Goal: Task Accomplishment & Management: Manage account settings

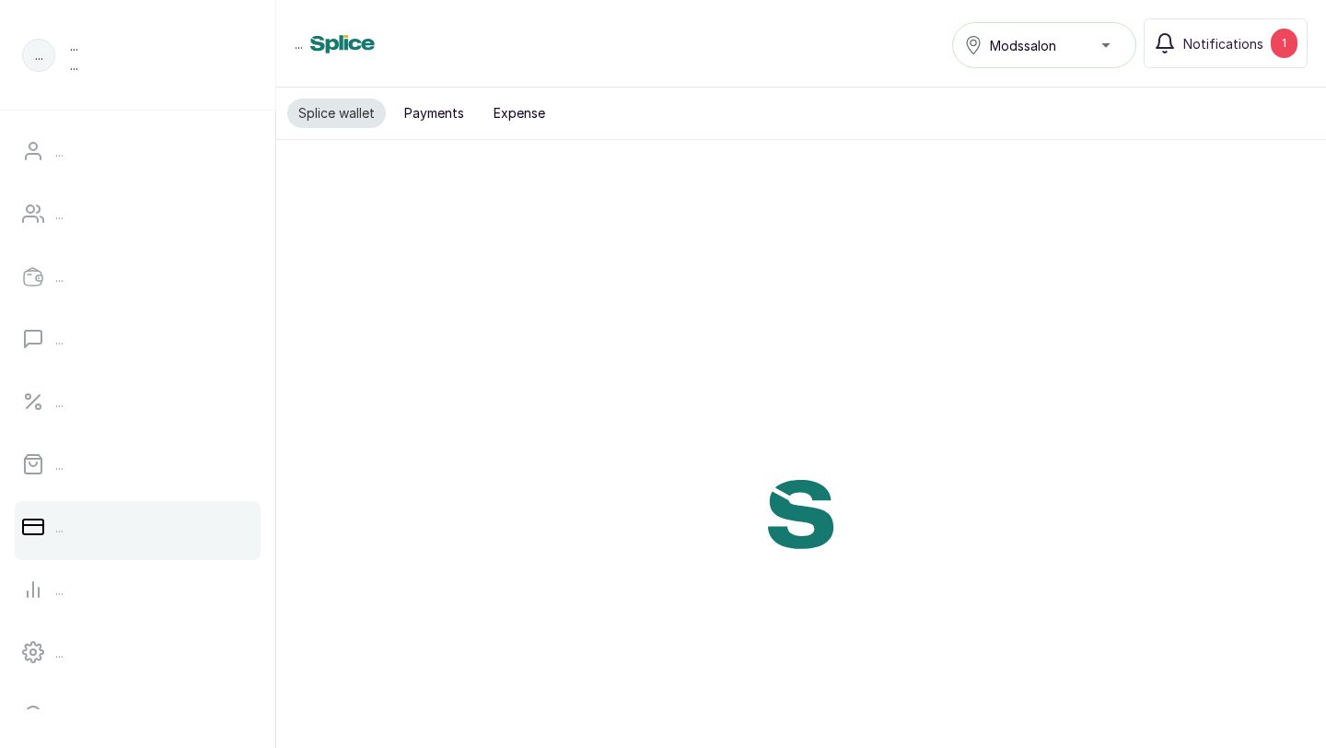
scroll to position [289, 0]
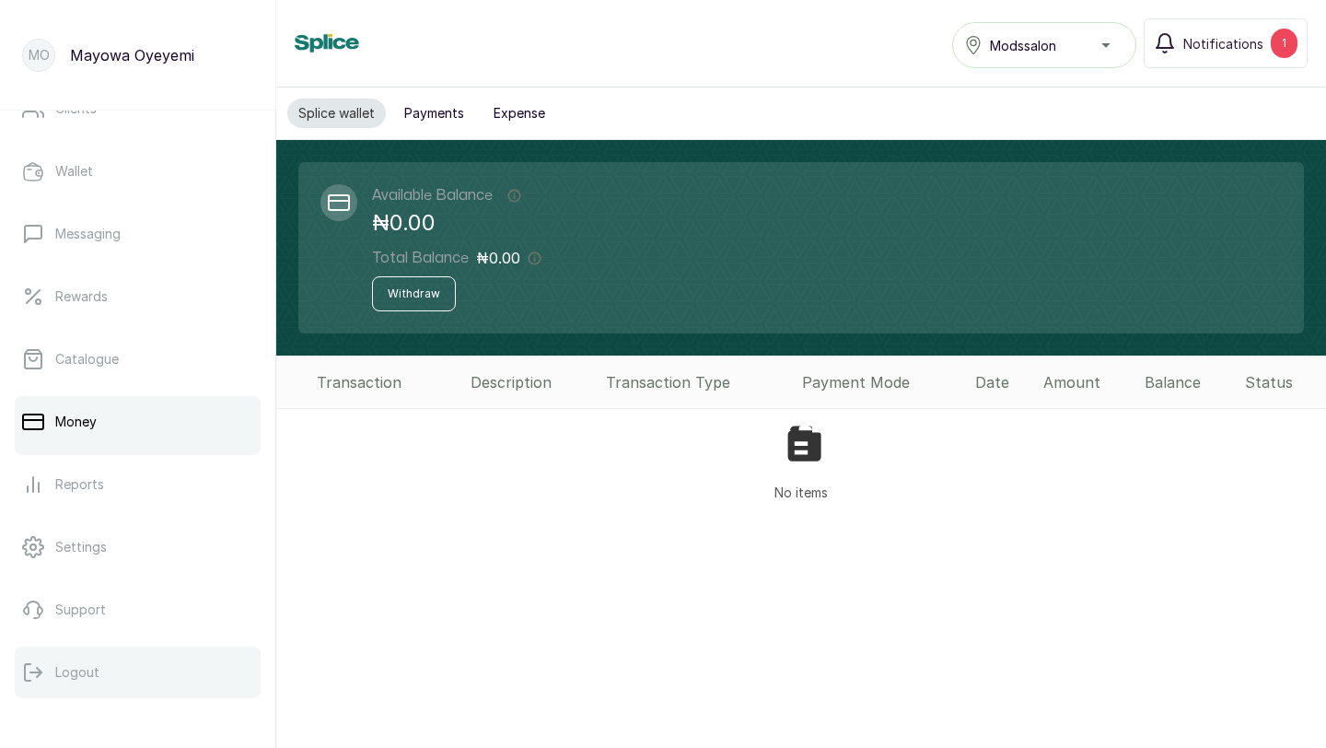
click at [80, 675] on p "Logout" at bounding box center [77, 672] width 44 height 18
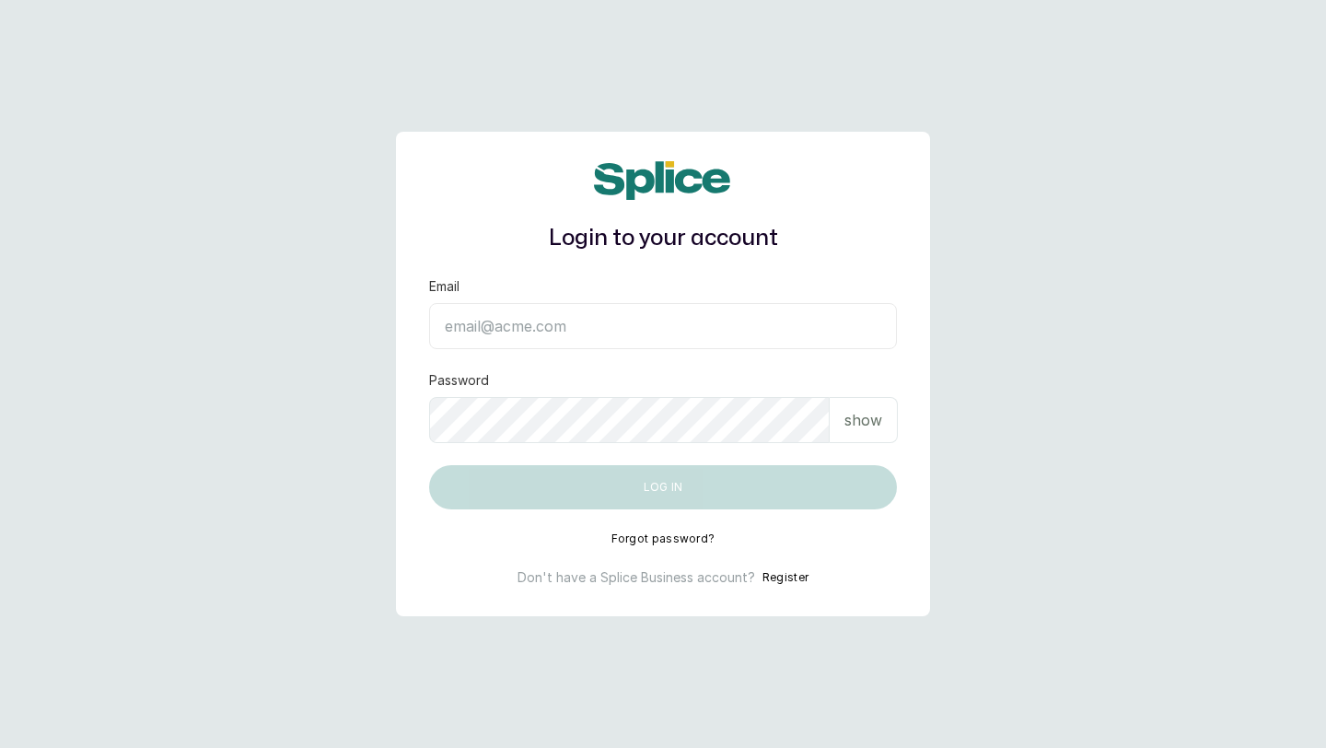
type input "layo@withsplice.com"
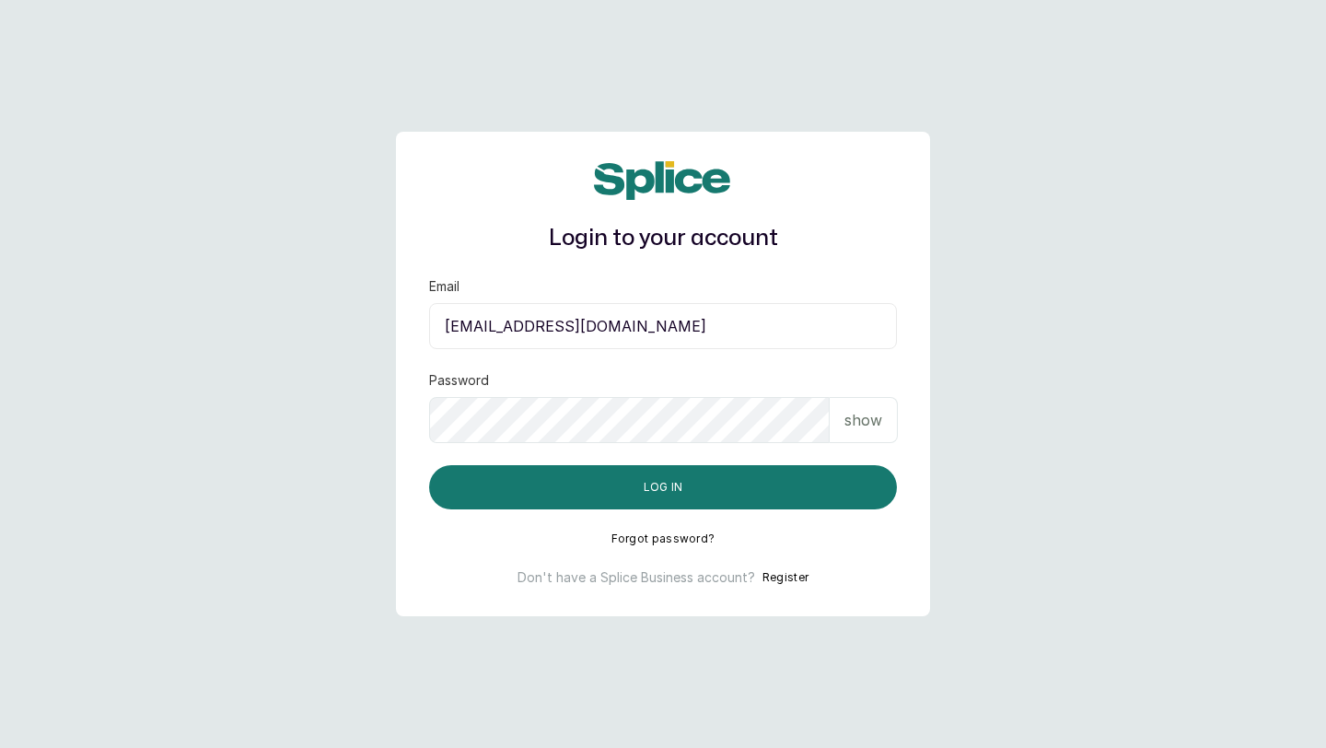
click at [873, 416] on p "show" at bounding box center [864, 420] width 38 height 22
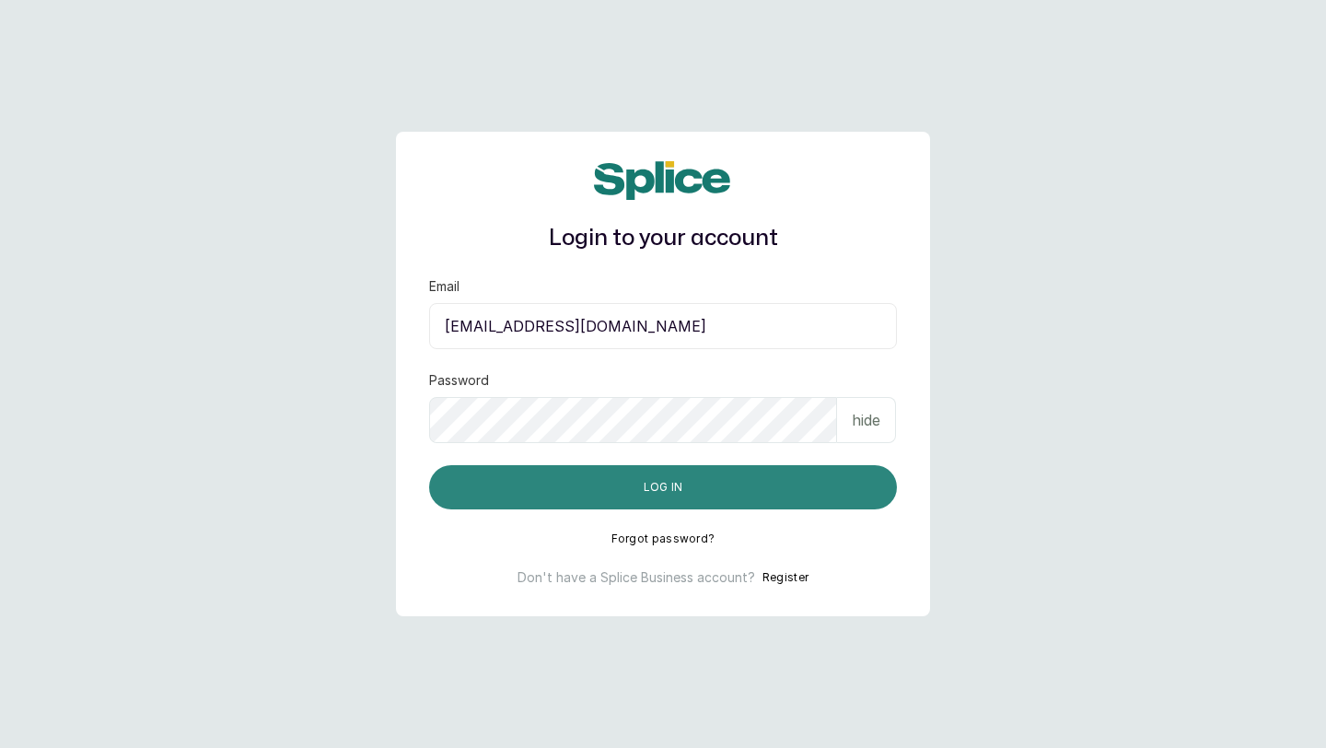
click at [716, 486] on button "Log in" at bounding box center [663, 487] width 468 height 44
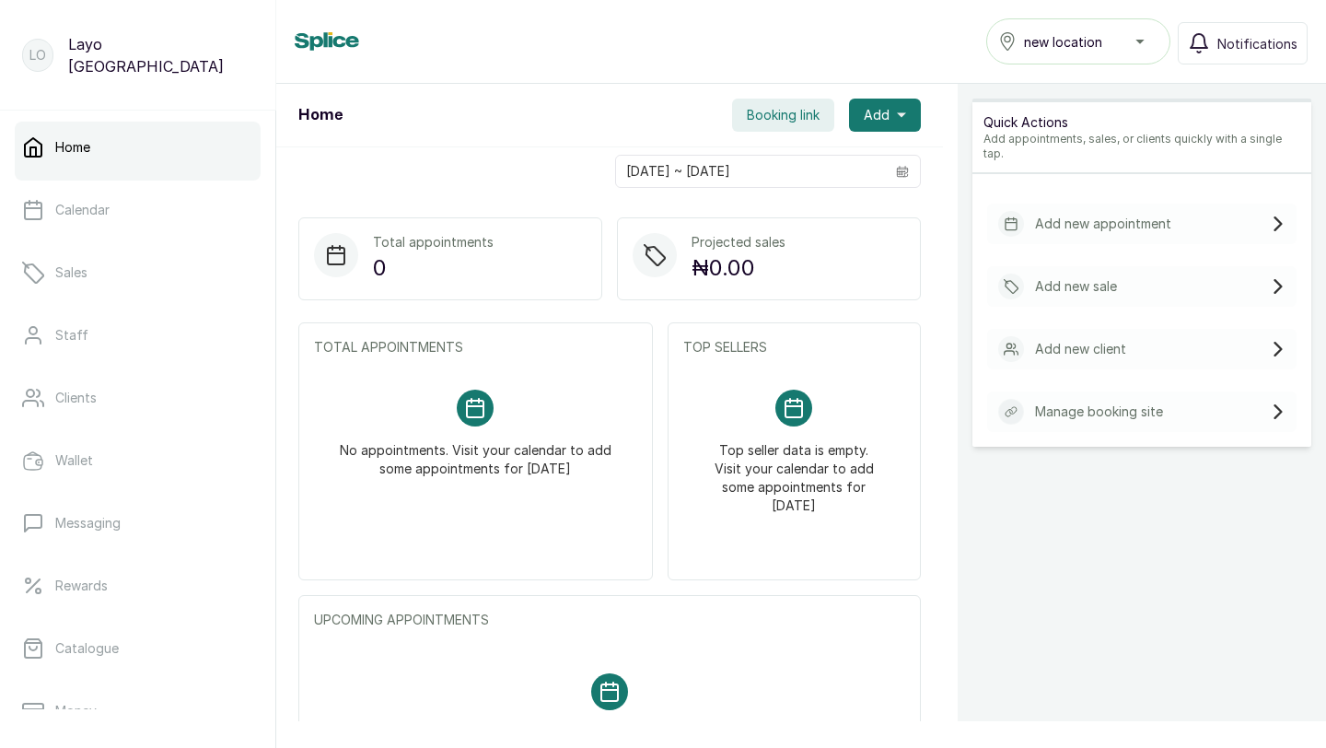
click at [1154, 35] on div "new location" at bounding box center [1078, 41] width 160 height 22
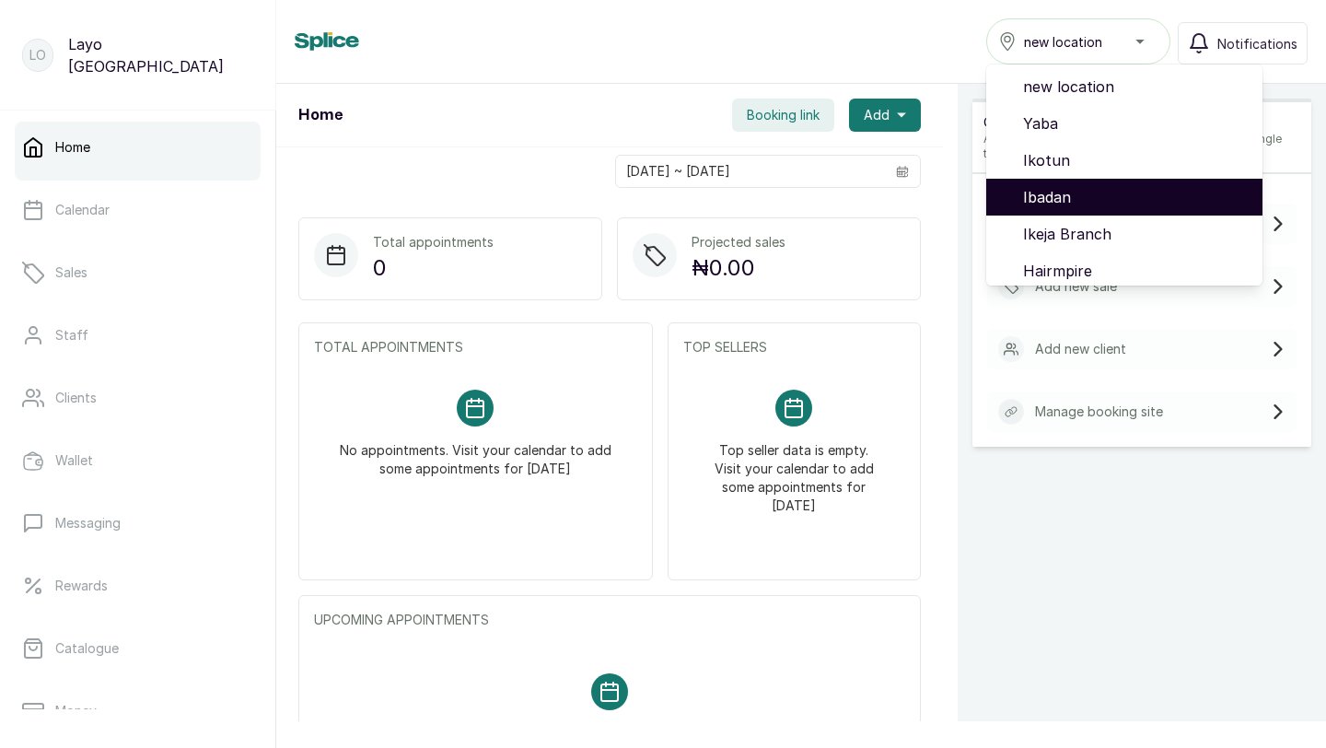
scroll to position [155, 0]
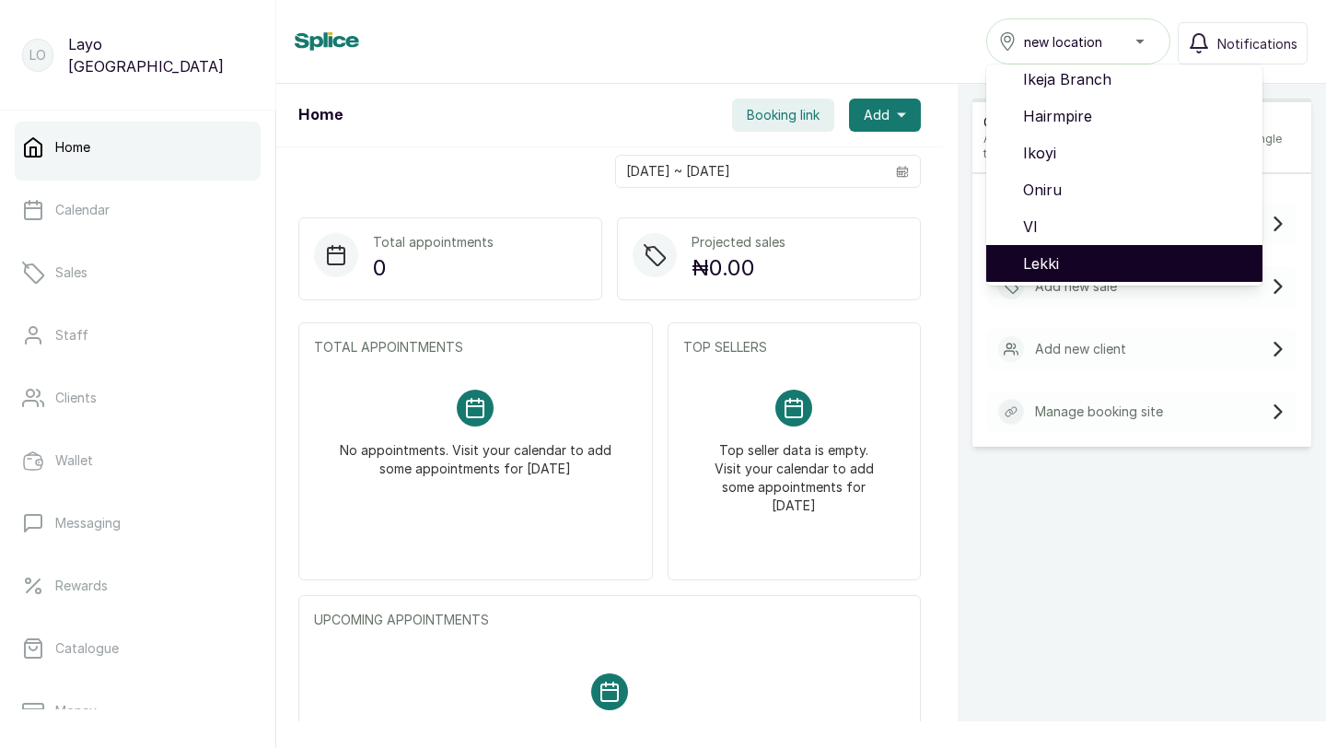
click at [1069, 250] on li "Lekki" at bounding box center [1125, 263] width 276 height 37
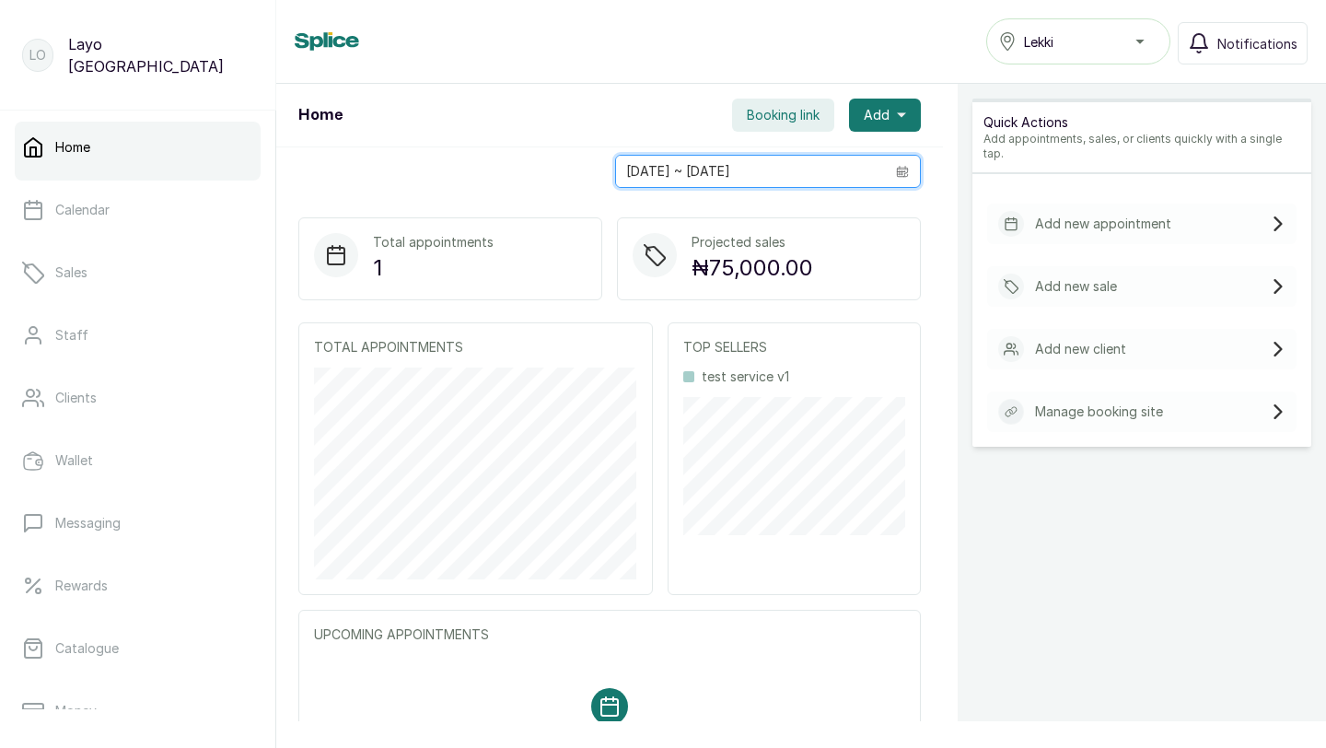
click at [738, 169] on input "[DATE] ~ [DATE]" at bounding box center [750, 171] width 269 height 31
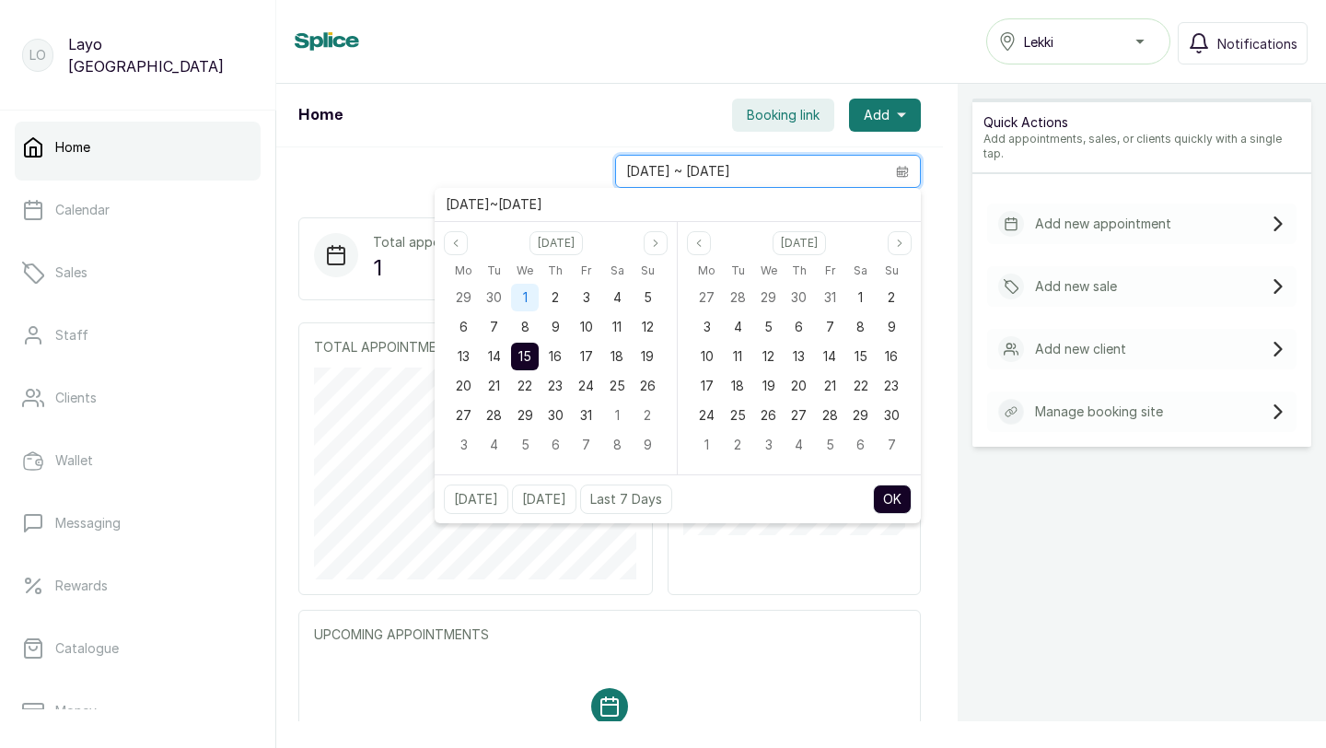
click at [529, 294] on div "1" at bounding box center [525, 298] width 28 height 28
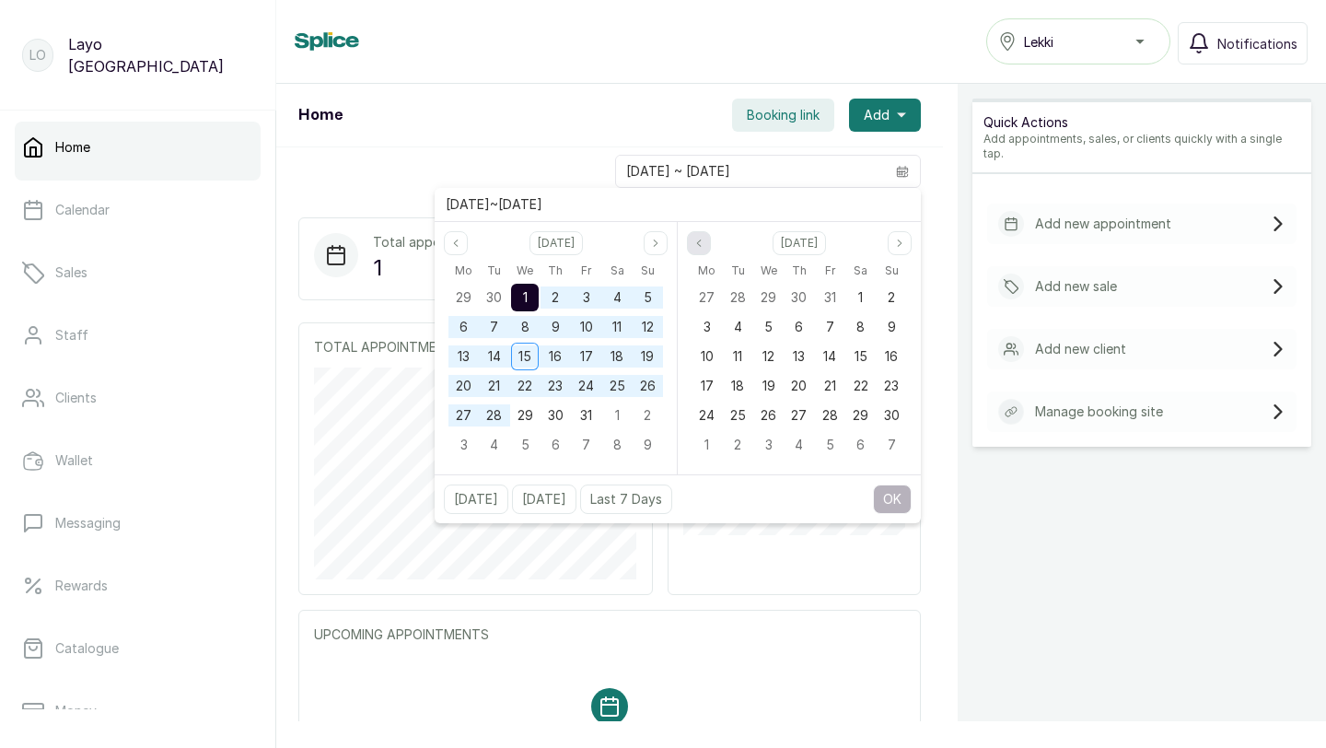
click at [700, 243] on icon "page previous" at bounding box center [699, 243] width 11 height 11
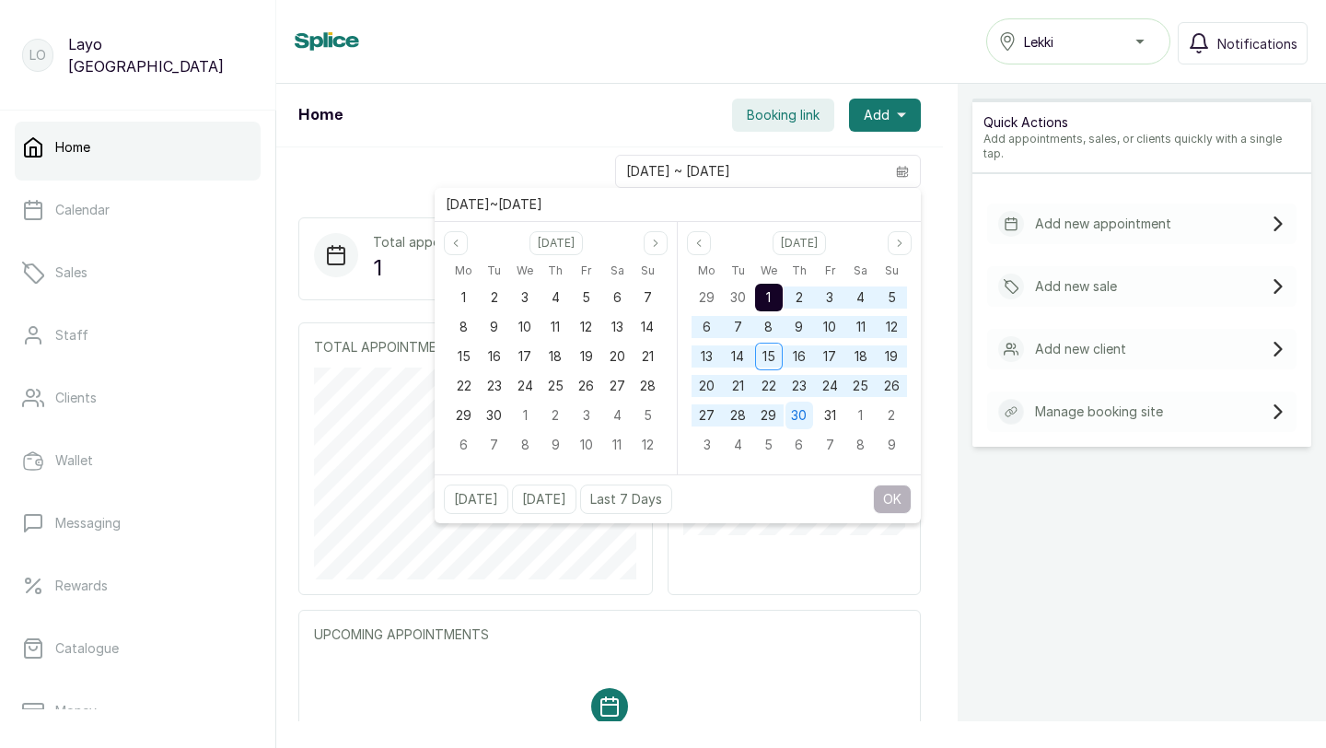
click at [799, 410] on span "30" at bounding box center [799, 415] width 16 height 16
click at [895, 502] on button "OK" at bounding box center [892, 499] width 39 height 29
type input "01/10/2025 ~ 30/10/2025"
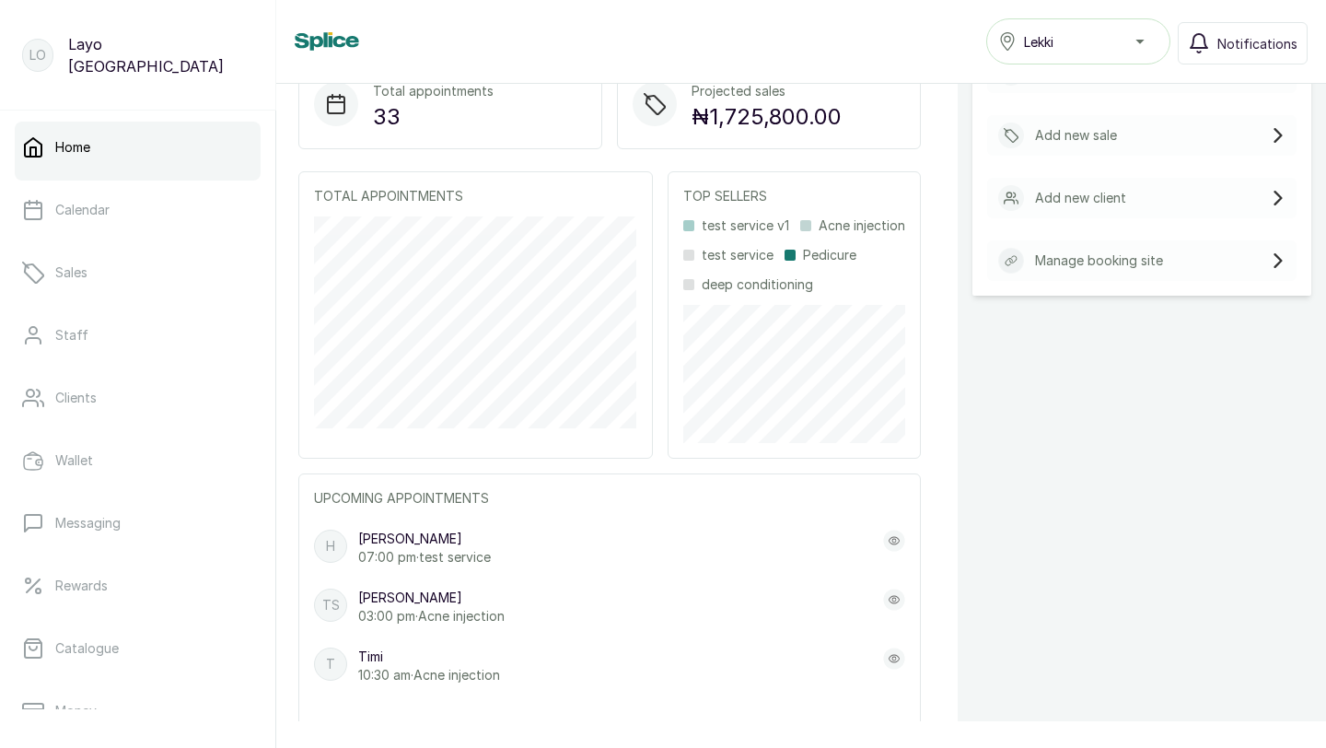
scroll to position [146, 0]
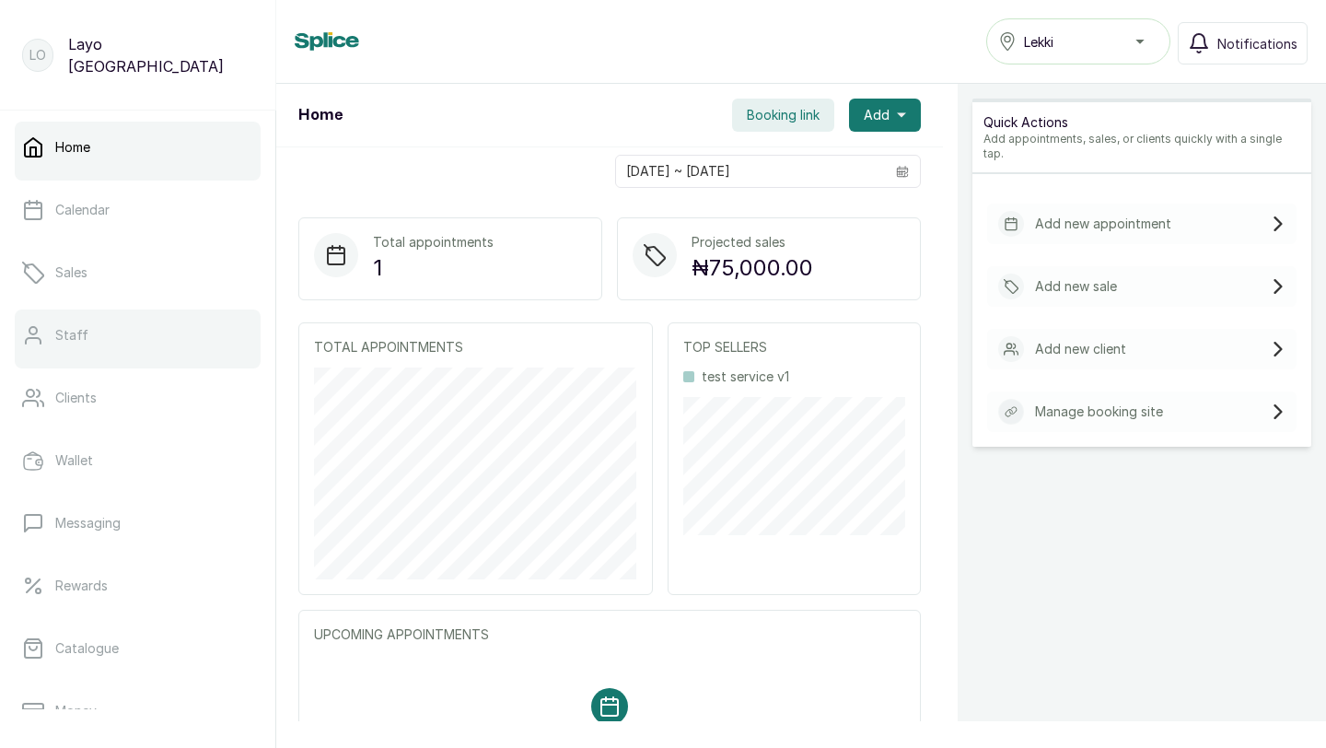
click at [137, 319] on link "Staff" at bounding box center [138, 335] width 246 height 52
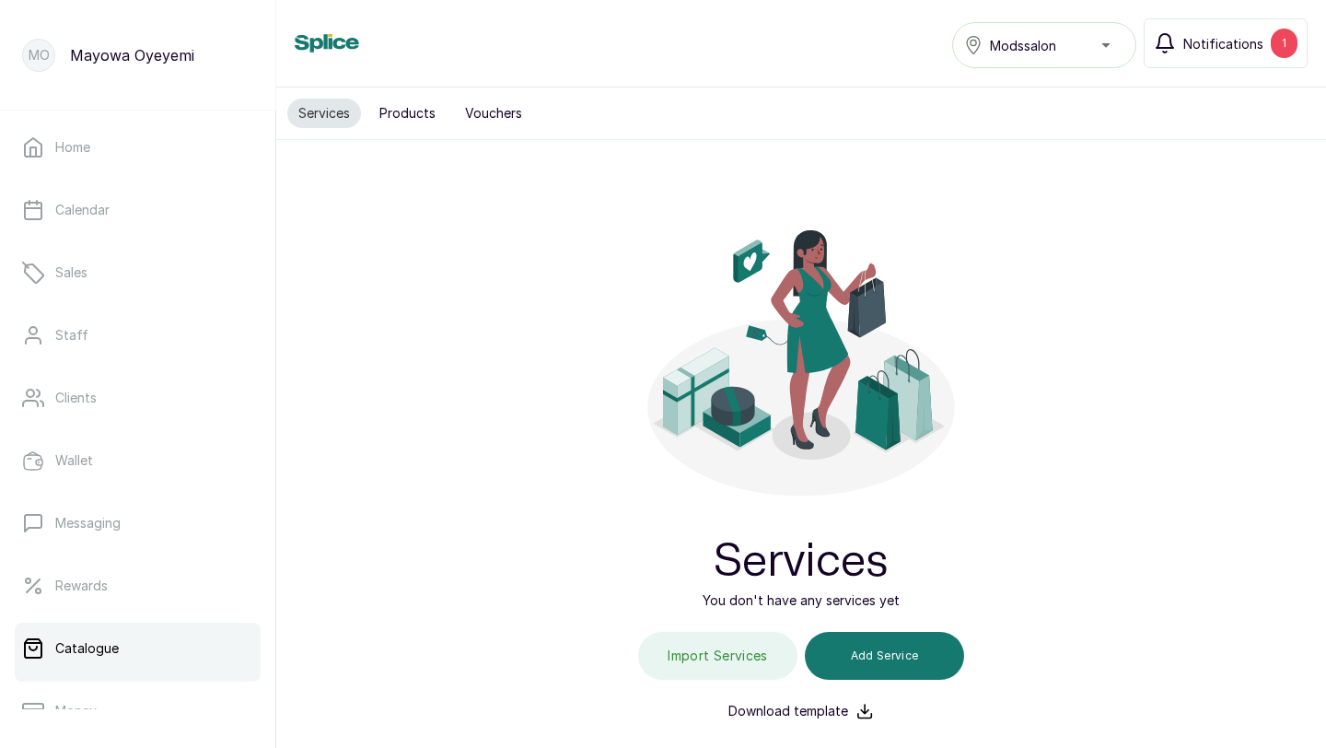
click at [1239, 47] on span "Notifications" at bounding box center [1224, 43] width 80 height 19
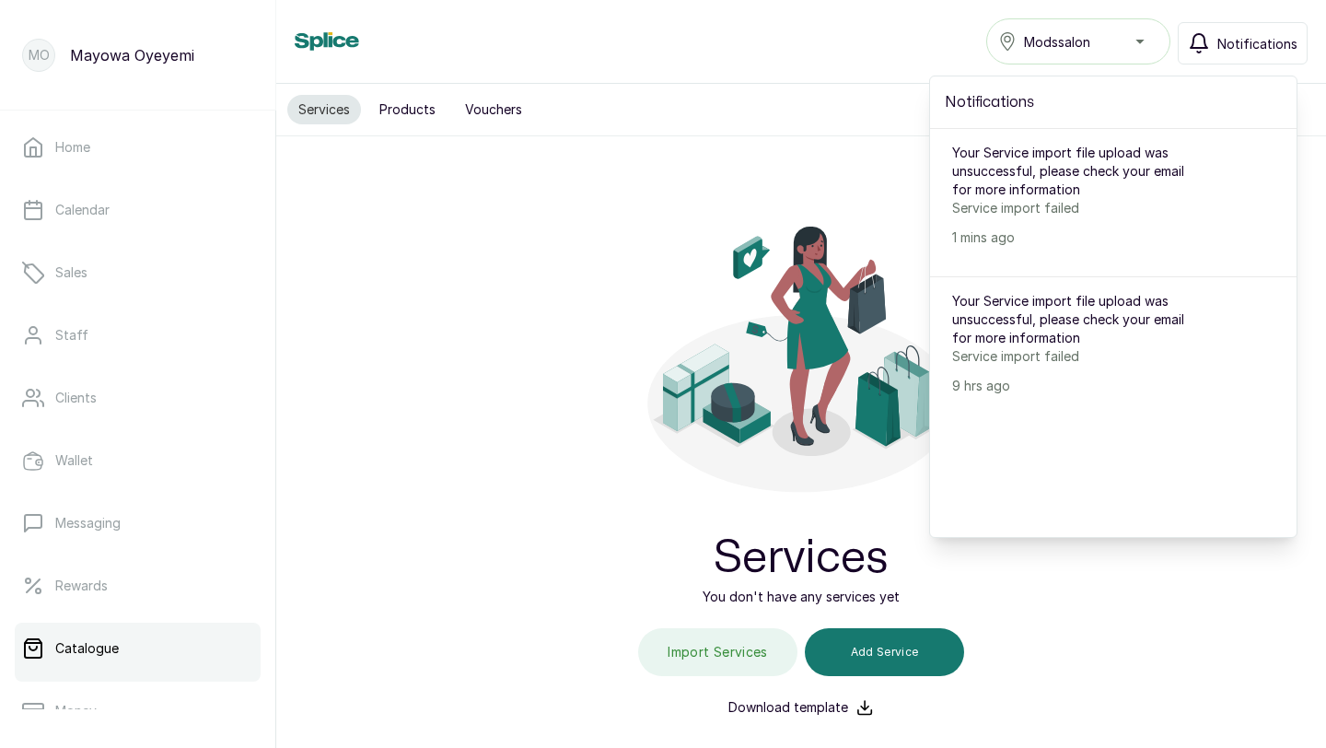
click at [877, 210] on icon at bounding box center [801, 344] width 326 height 326
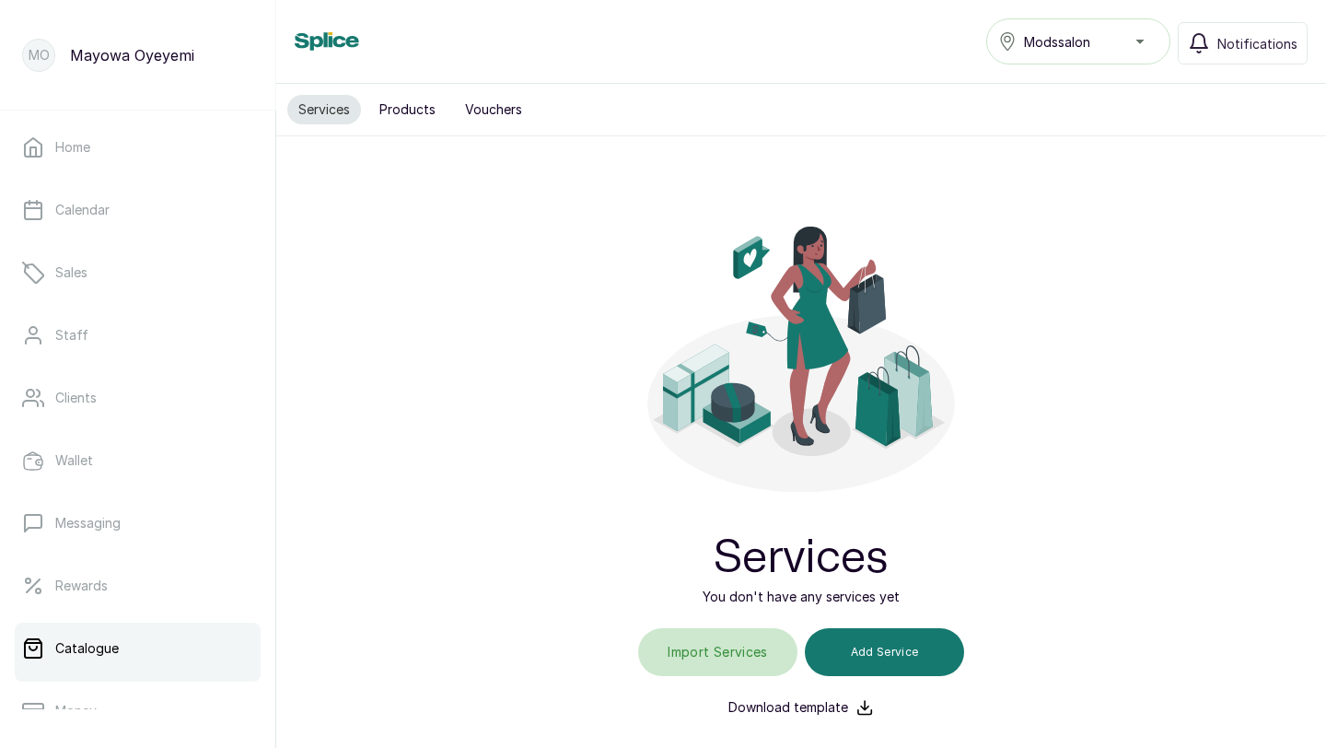
click at [718, 662] on input "file" at bounding box center [719, 652] width 118 height 48
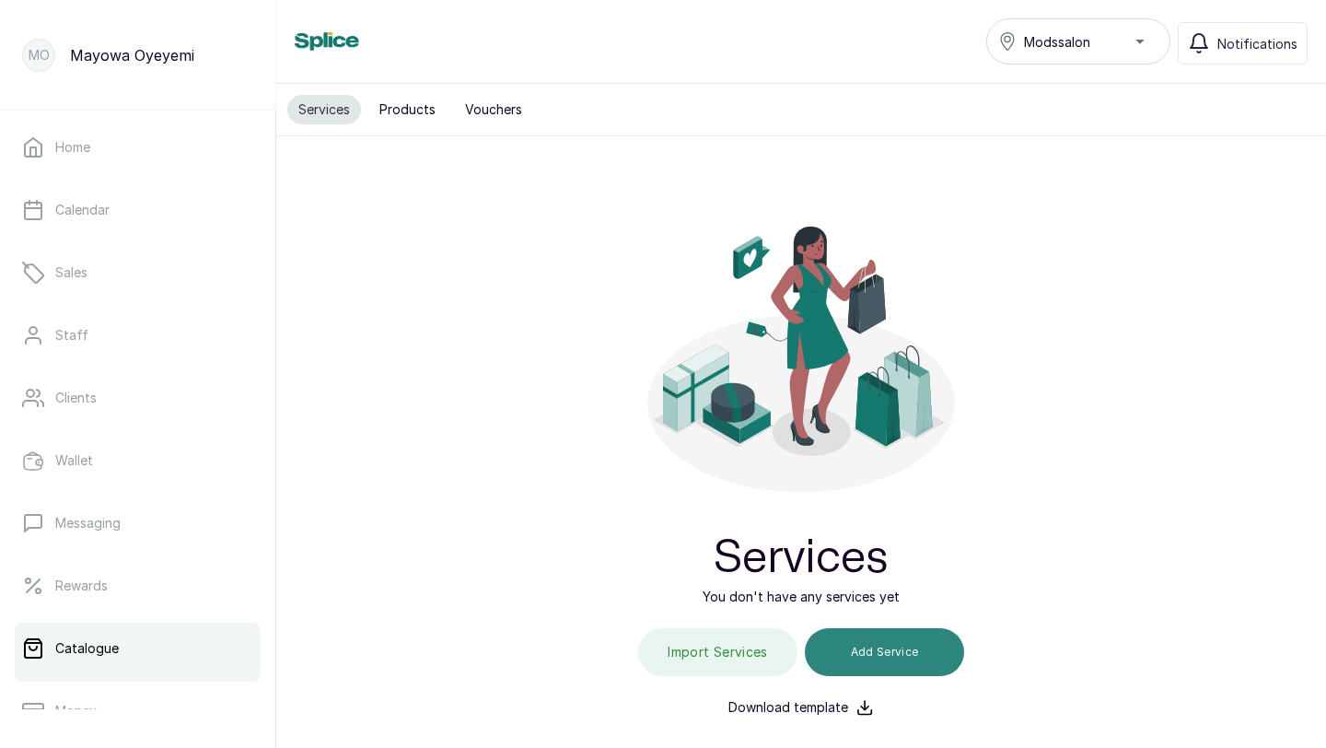
type input "C:\fakepath\Mods salon service.csv"
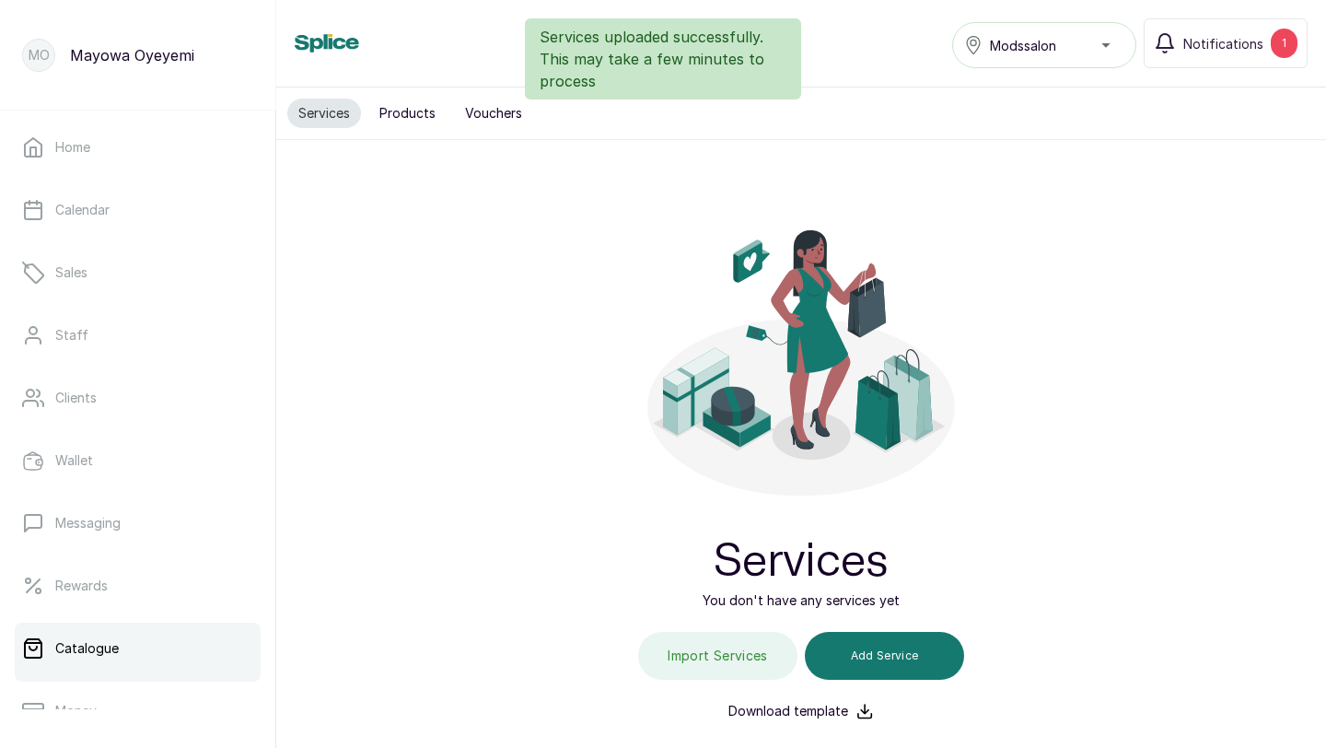
click at [1272, 39] on div "Services uploaded successfully. This may take a few minutes to process" at bounding box center [663, 58] width 1326 height 81
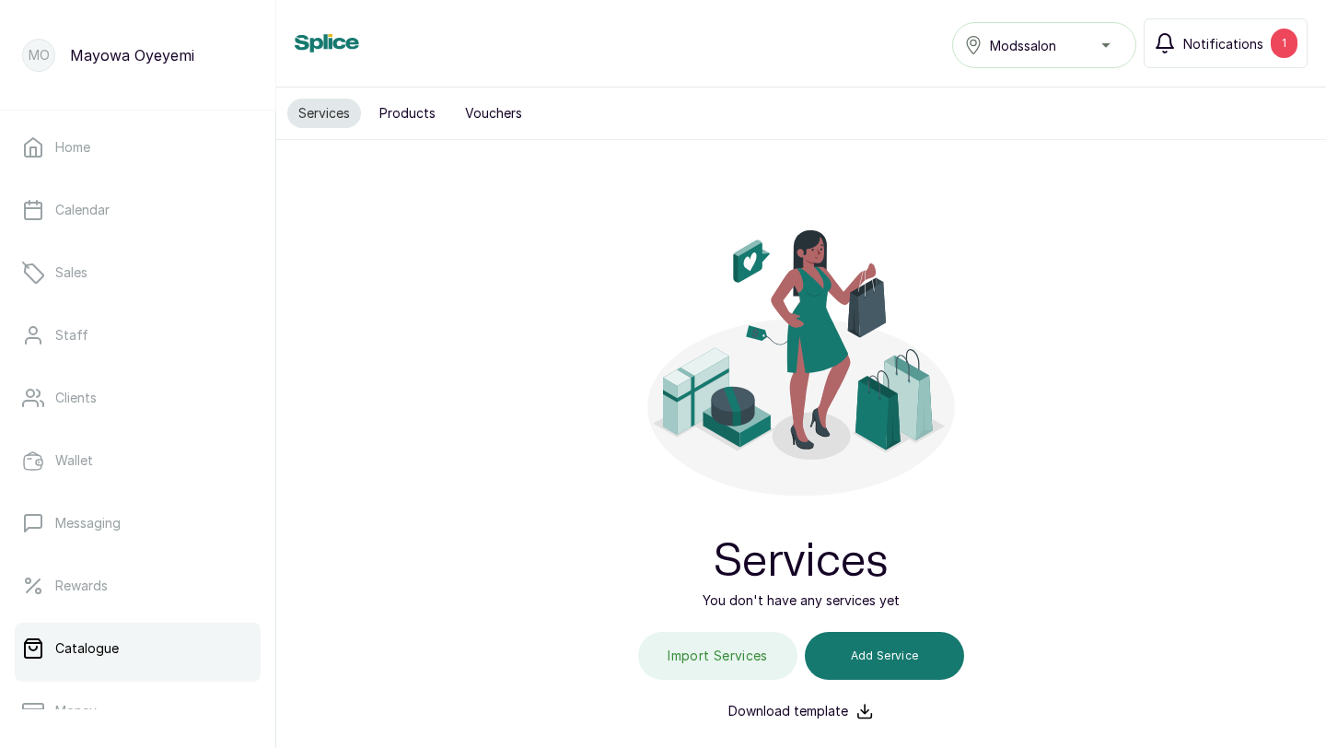
click at [1244, 50] on span "Notifications" at bounding box center [1224, 43] width 80 height 19
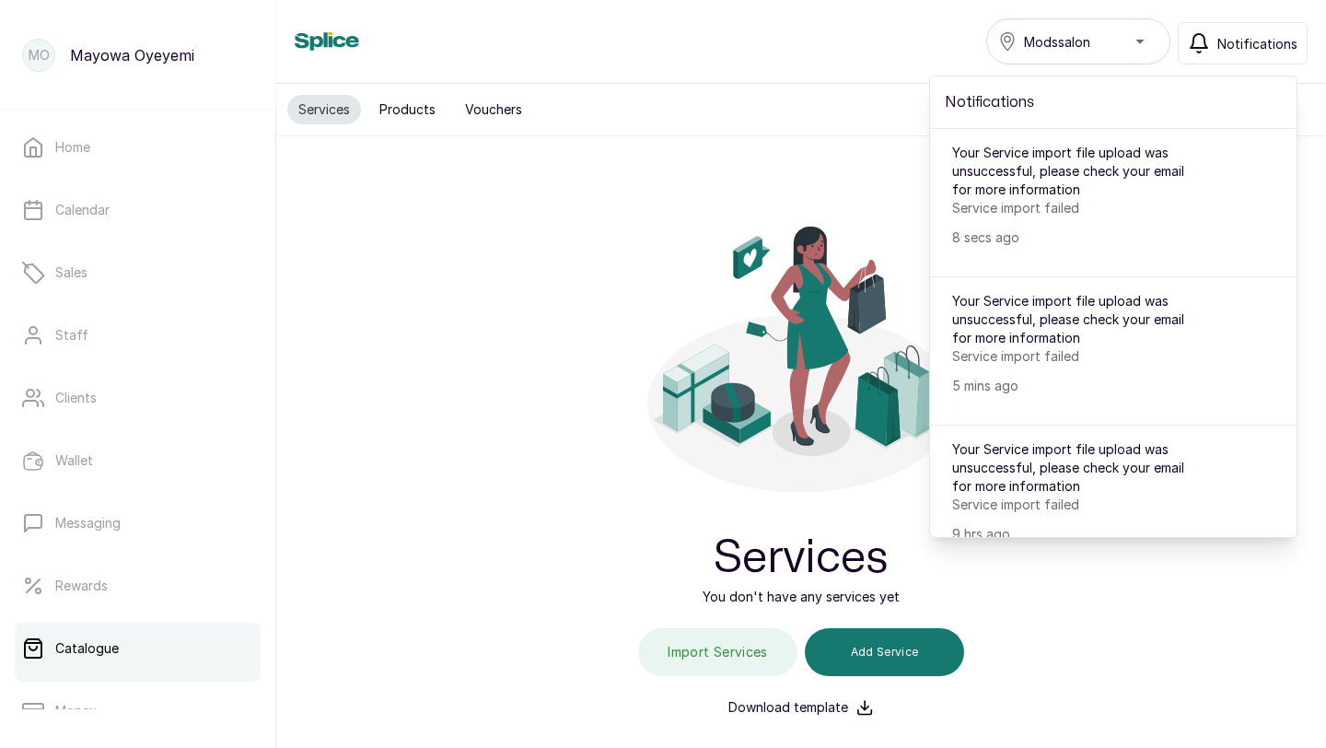
scroll to position [21, 0]
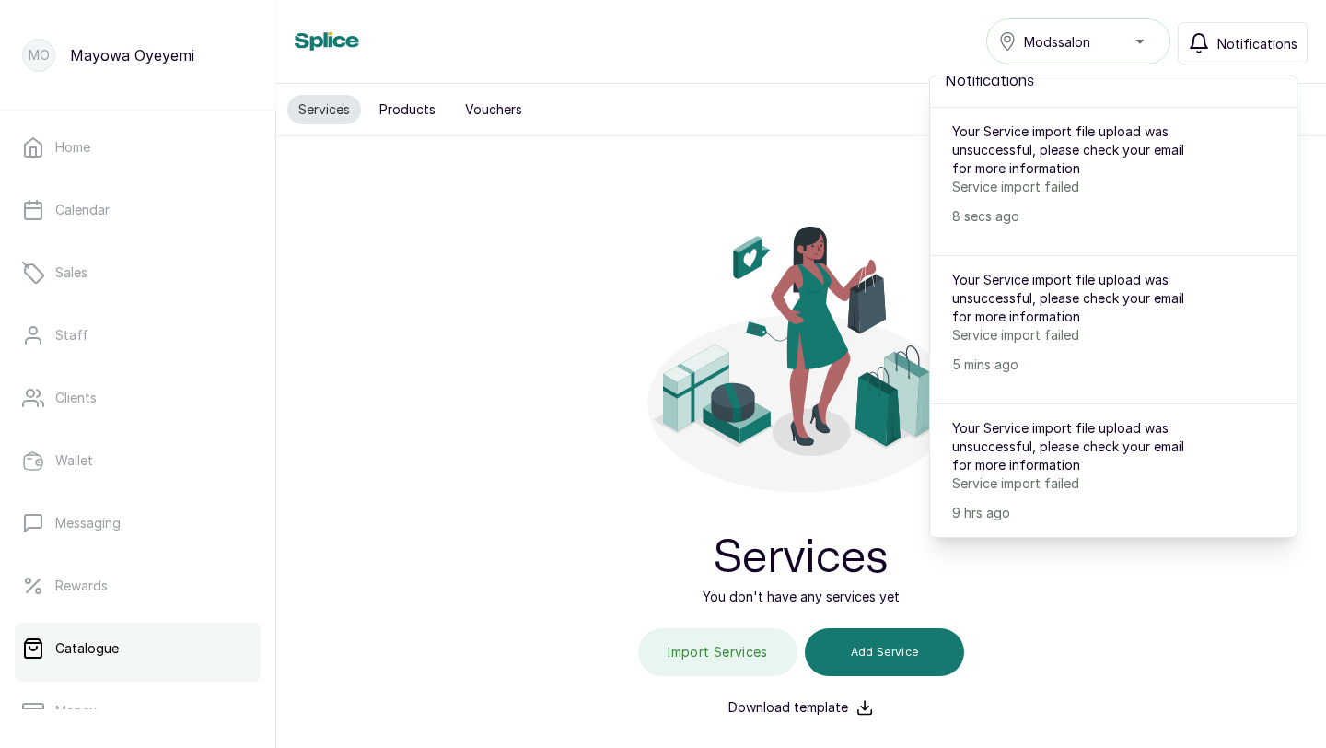
click at [1005, 182] on p "Service import failed" at bounding box center [1078, 187] width 253 height 18
click at [870, 233] on icon at bounding box center [801, 344] width 326 height 326
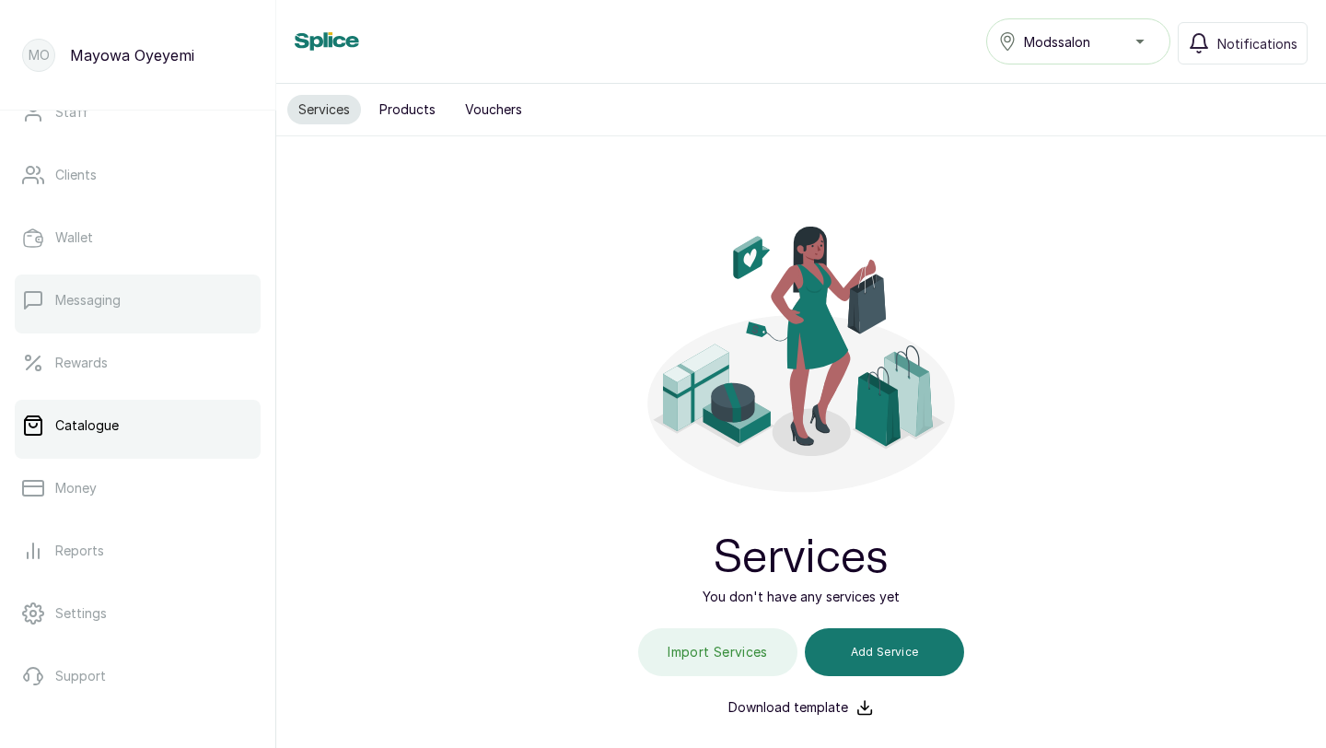
scroll to position [289, 0]
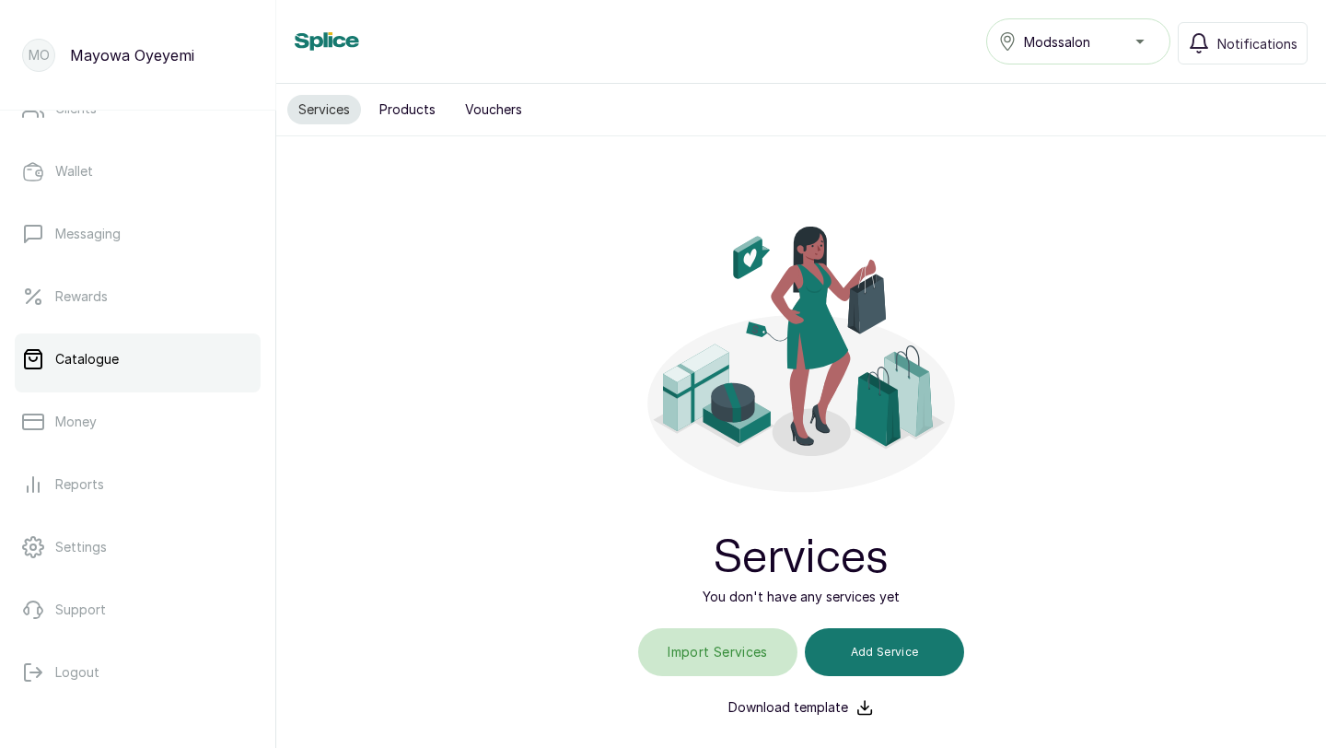
click at [762, 647] on input "file" at bounding box center [719, 652] width 118 height 48
type input "C:\fakepath\Mods salon service.csv"
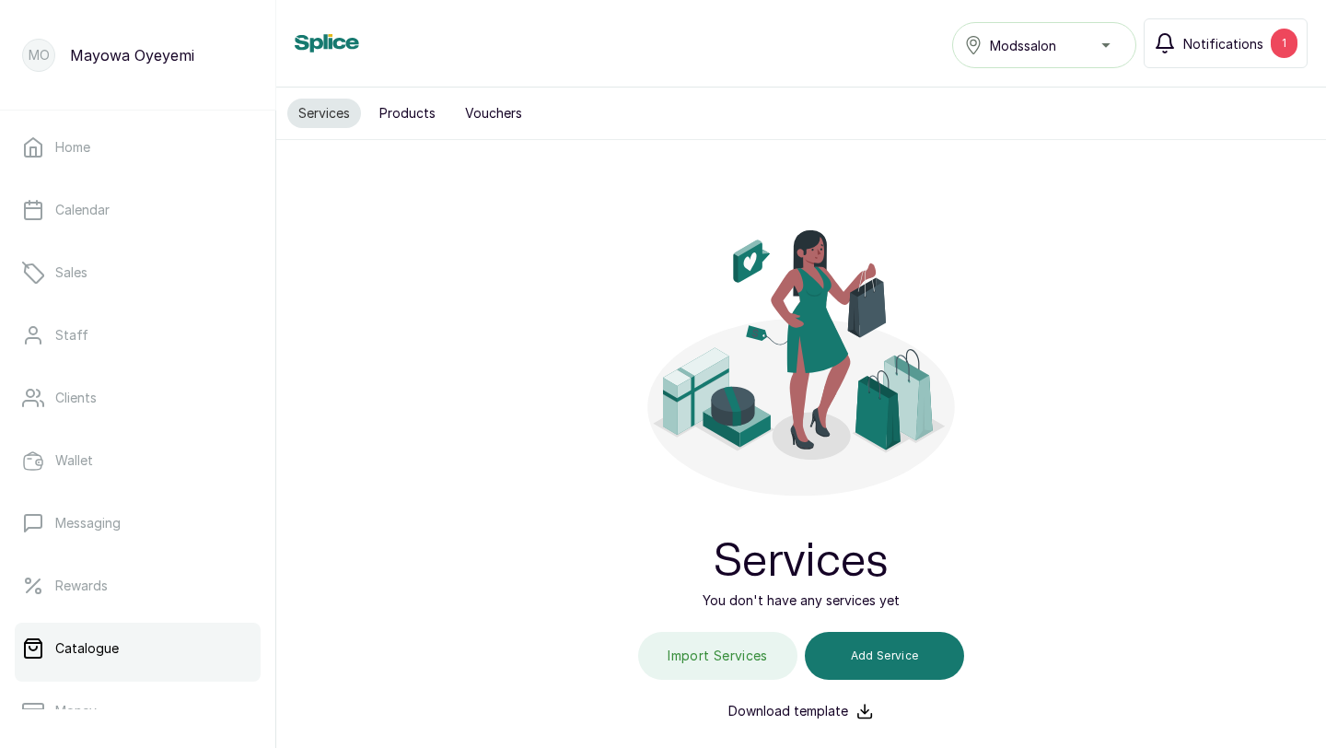
click at [1228, 32] on button "Notifications 1" at bounding box center [1226, 43] width 164 height 50
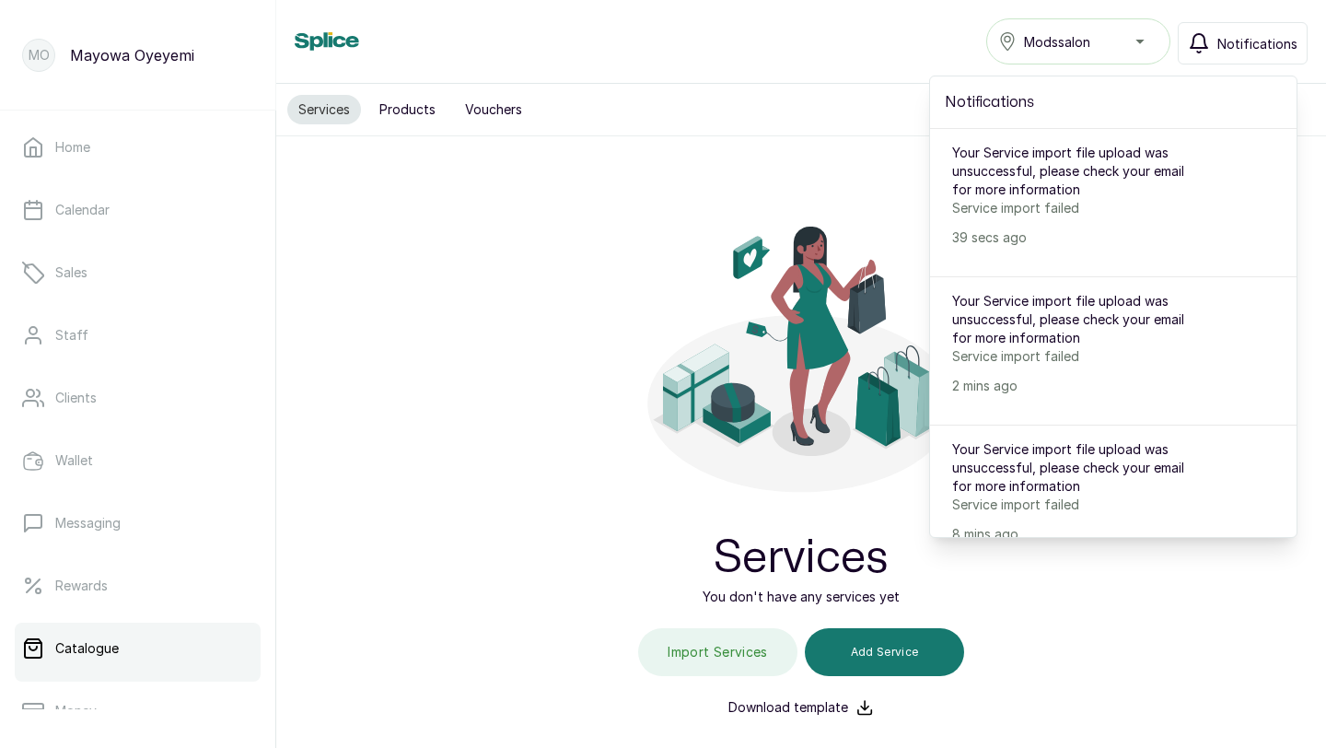
scroll to position [289, 0]
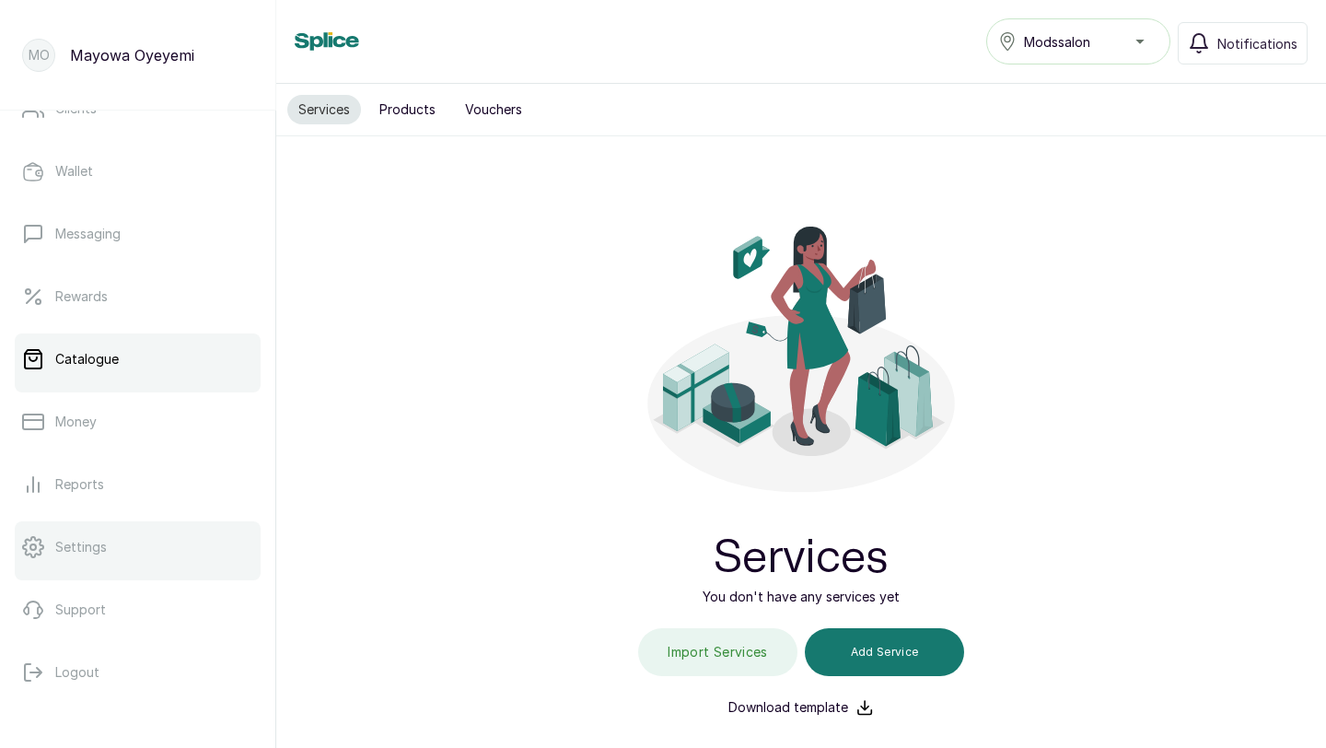
click at [107, 557] on link "Settings" at bounding box center [138, 547] width 246 height 52
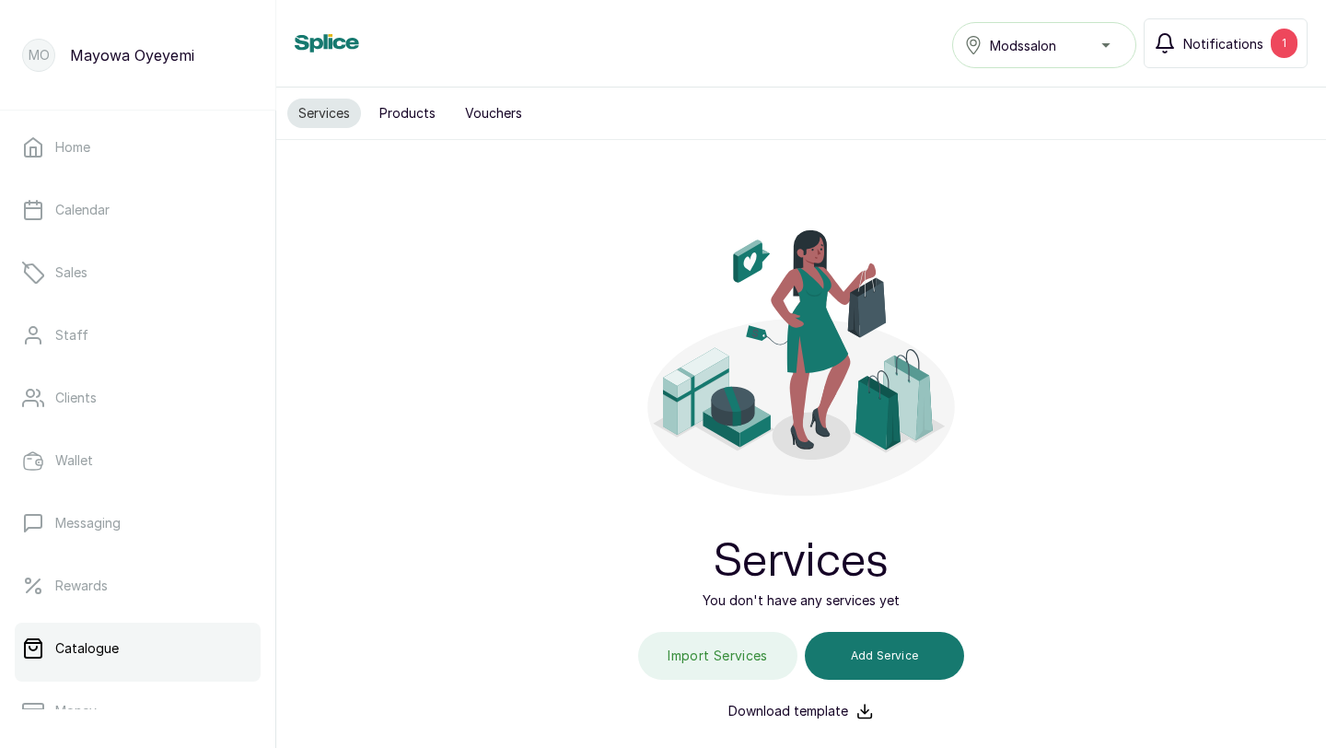
click at [1191, 39] on span "Notifications" at bounding box center [1224, 43] width 80 height 19
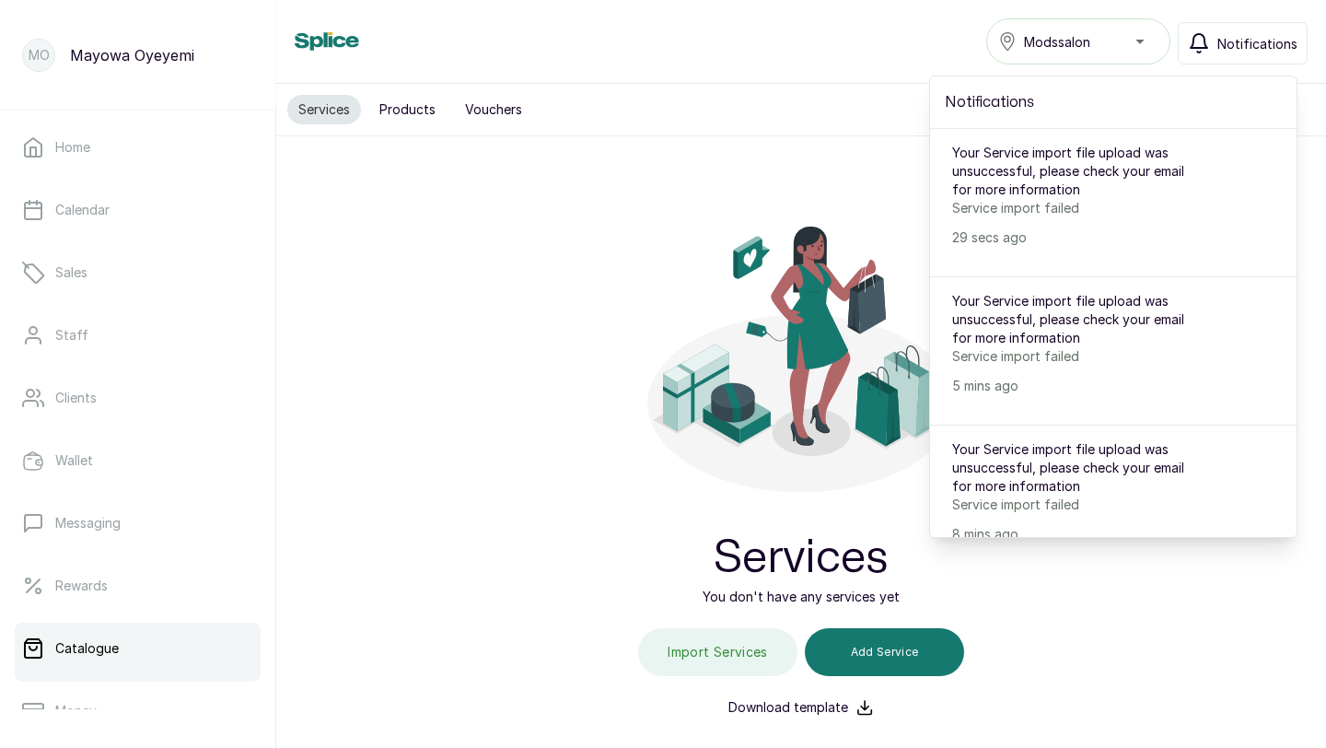
click at [907, 203] on icon at bounding box center [801, 344] width 326 height 326
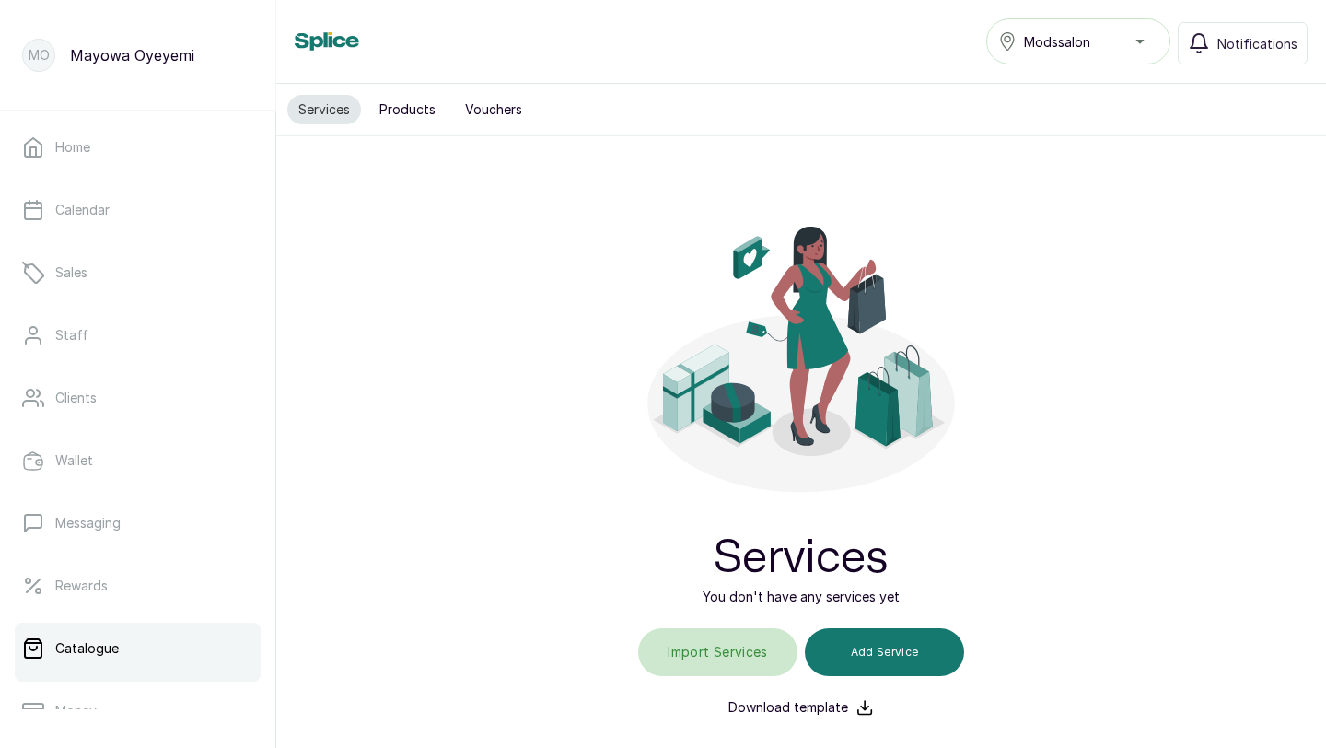
click at [750, 647] on input "file" at bounding box center [719, 652] width 118 height 48
type input "C:\fakepath\Mods salon service.csv"
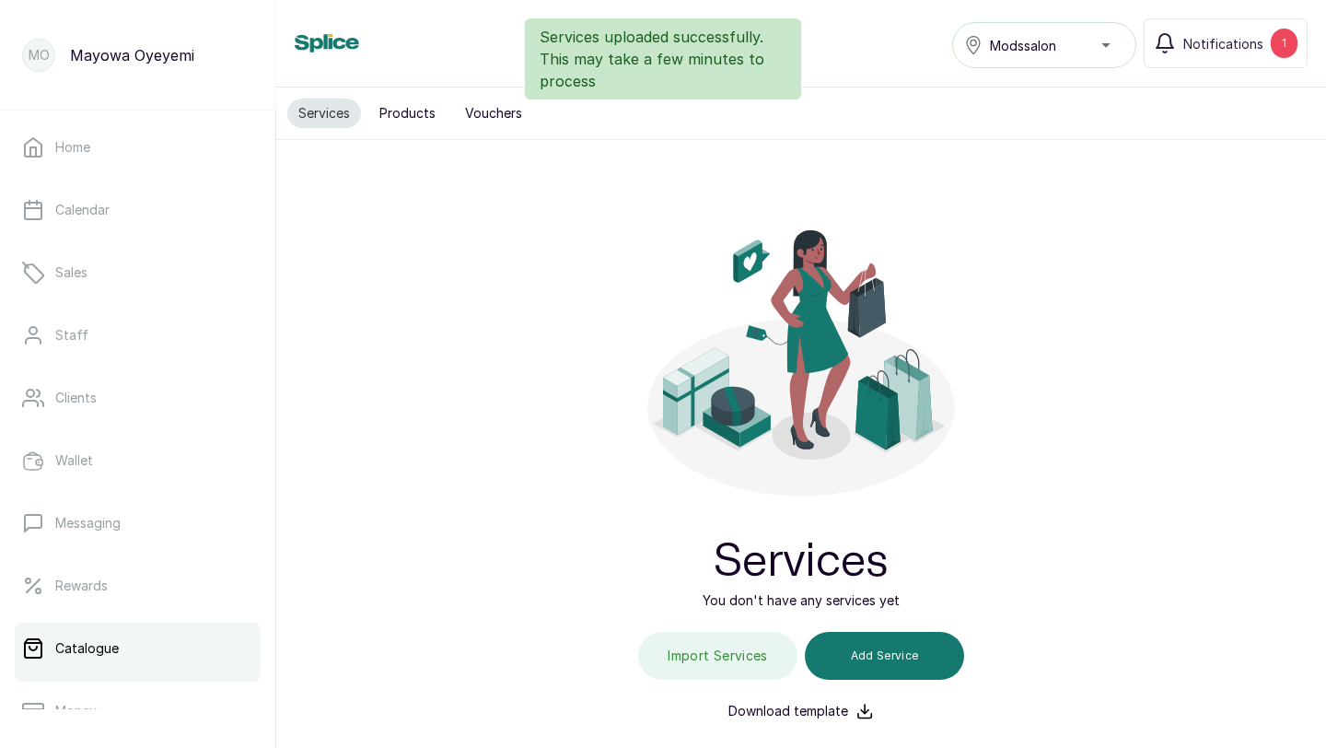
click at [1197, 50] on div "Services uploaded successfully. This may take a few minutes to process" at bounding box center [663, 58] width 1326 height 81
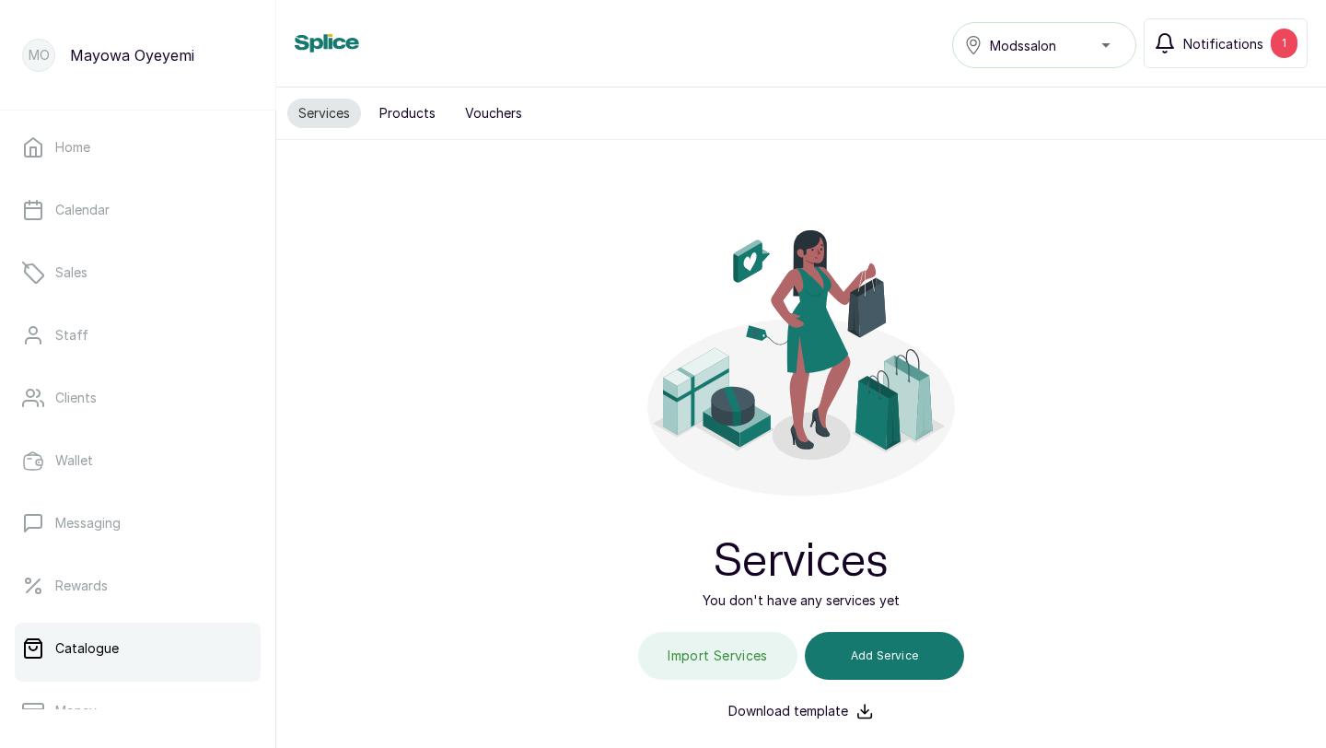
click at [1217, 49] on span "Notifications" at bounding box center [1224, 43] width 80 height 19
click at [728, 661] on input "file" at bounding box center [719, 656] width 118 height 48
click at [728, 645] on input "file" at bounding box center [719, 656] width 118 height 48
type input "C:\fakepath\Mods salon service.csv"
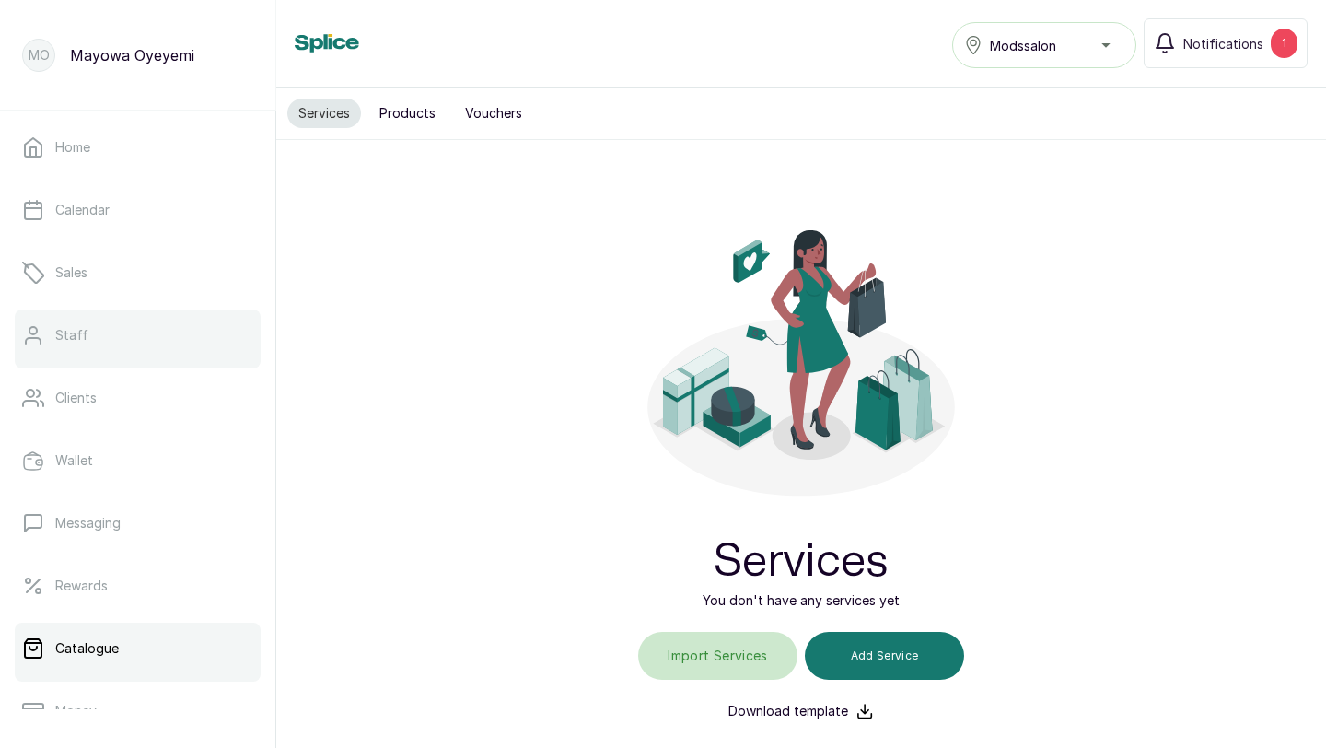
click at [108, 353] on link "Staff" at bounding box center [138, 335] width 246 height 52
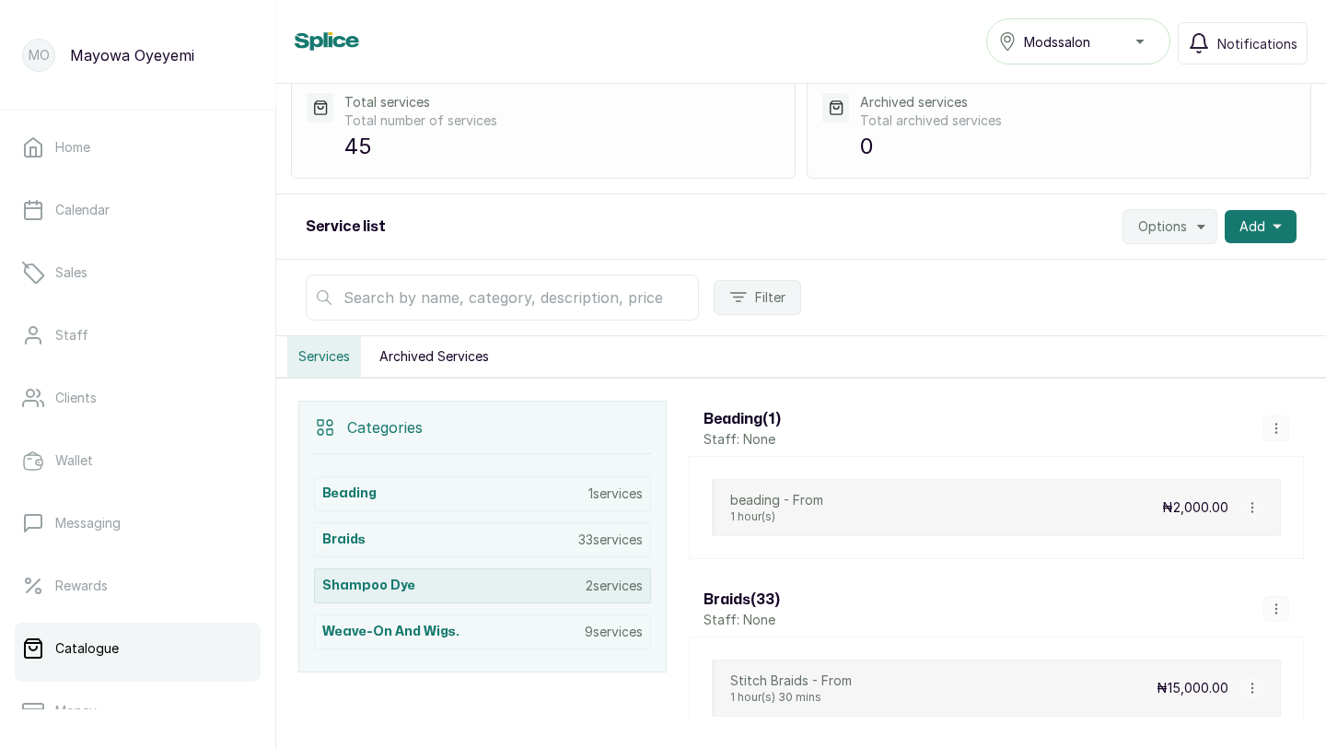
scroll to position [79, 0]
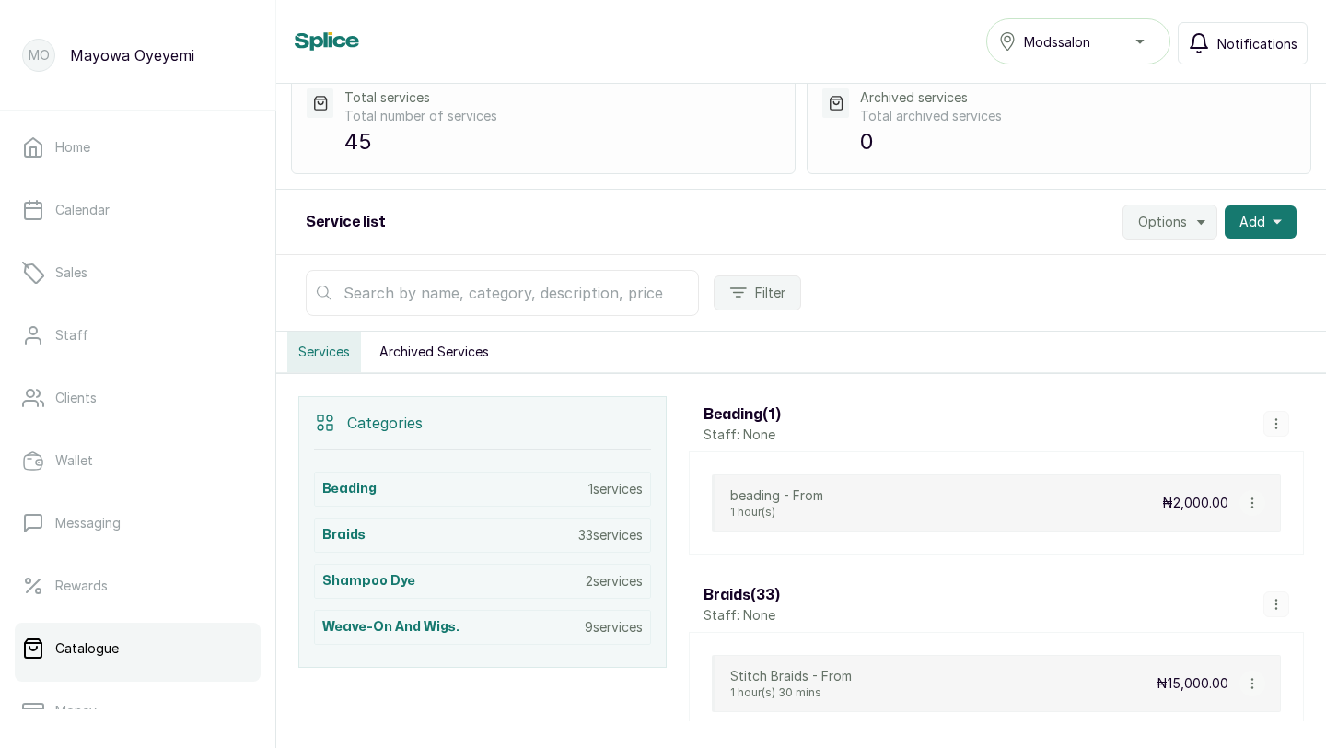
click at [1230, 41] on span "Notifications" at bounding box center [1258, 43] width 80 height 19
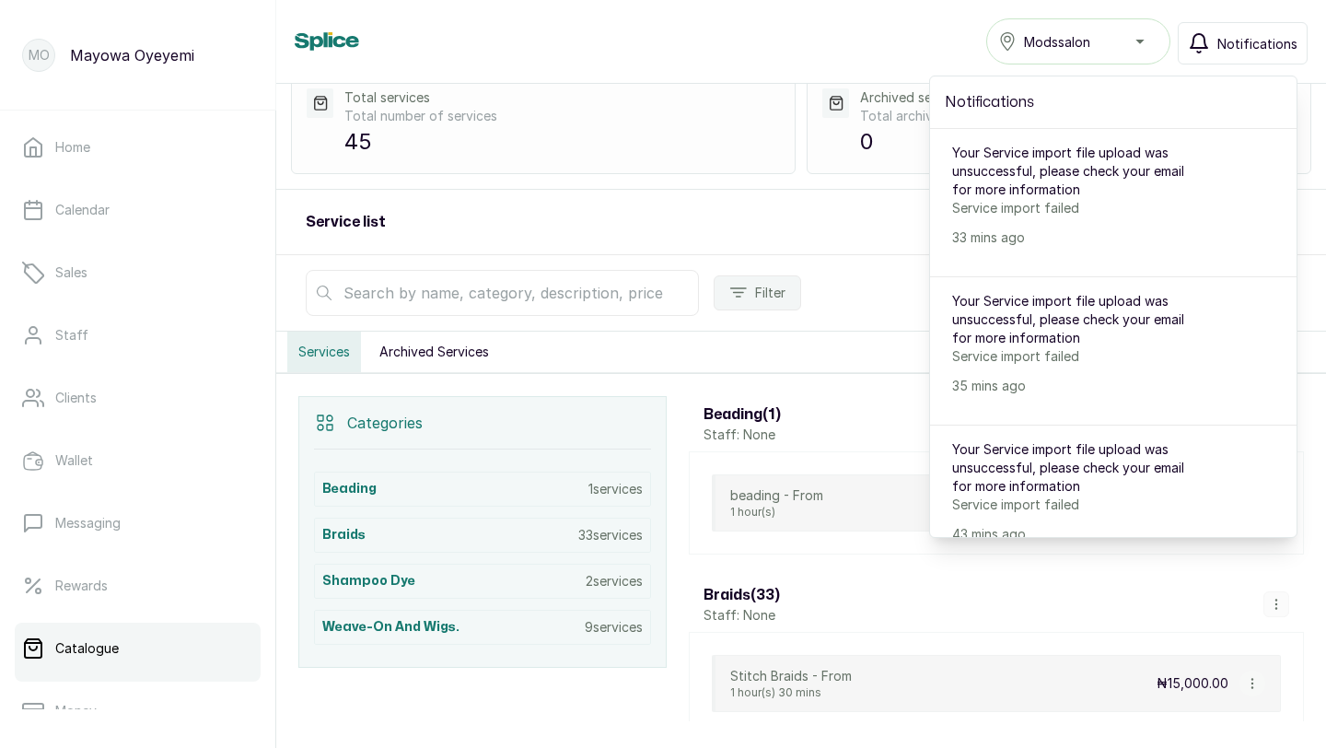
click at [853, 204] on div "Service list Options Add" at bounding box center [801, 222] width 1050 height 65
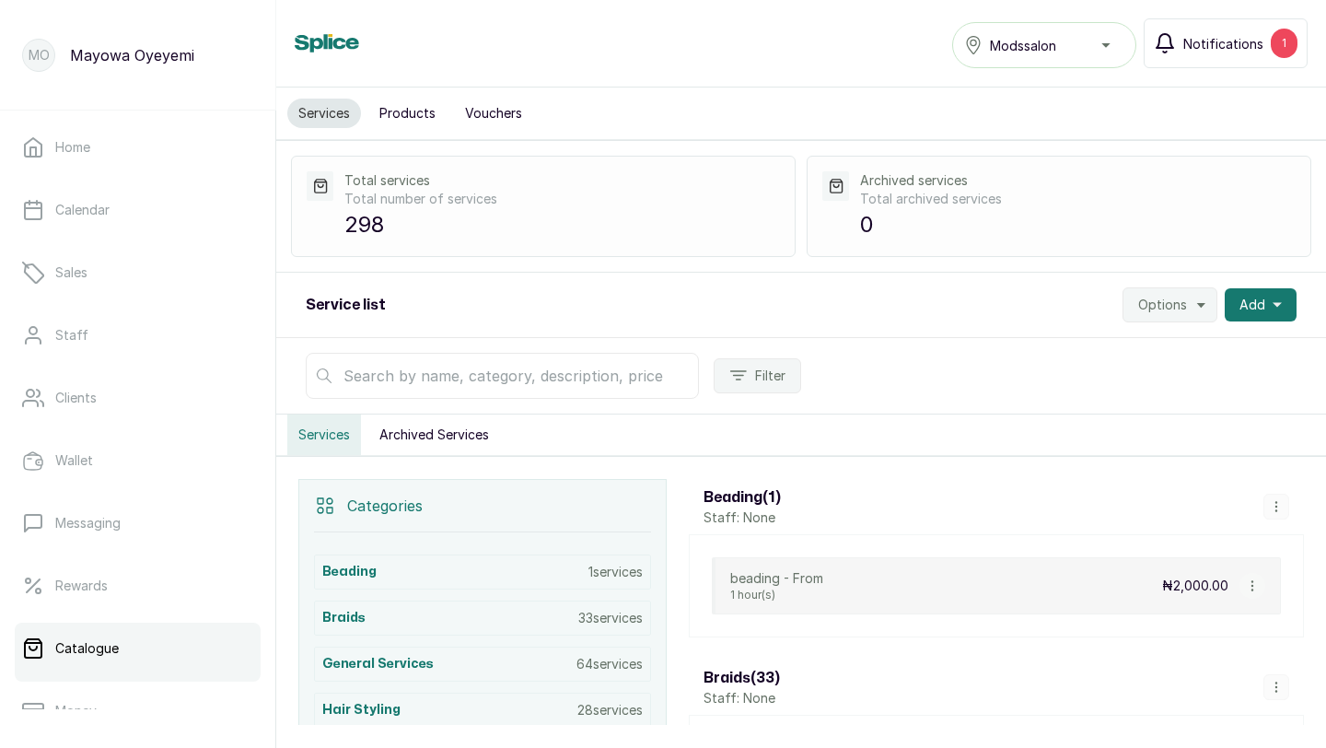
click at [1244, 46] on span "Notifications" at bounding box center [1224, 43] width 80 height 19
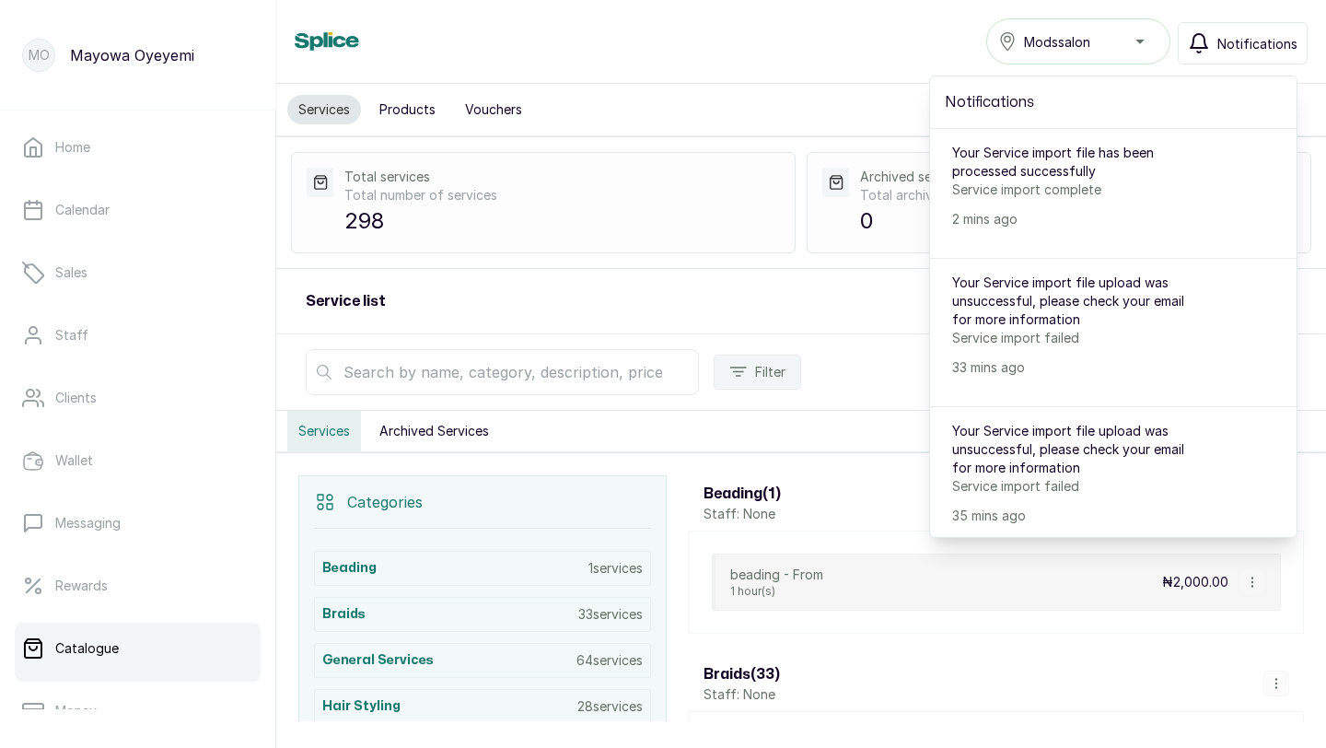
click at [883, 143] on div "Total services Total number of services 298 Archived services Total archived se…" at bounding box center [801, 202] width 1050 height 133
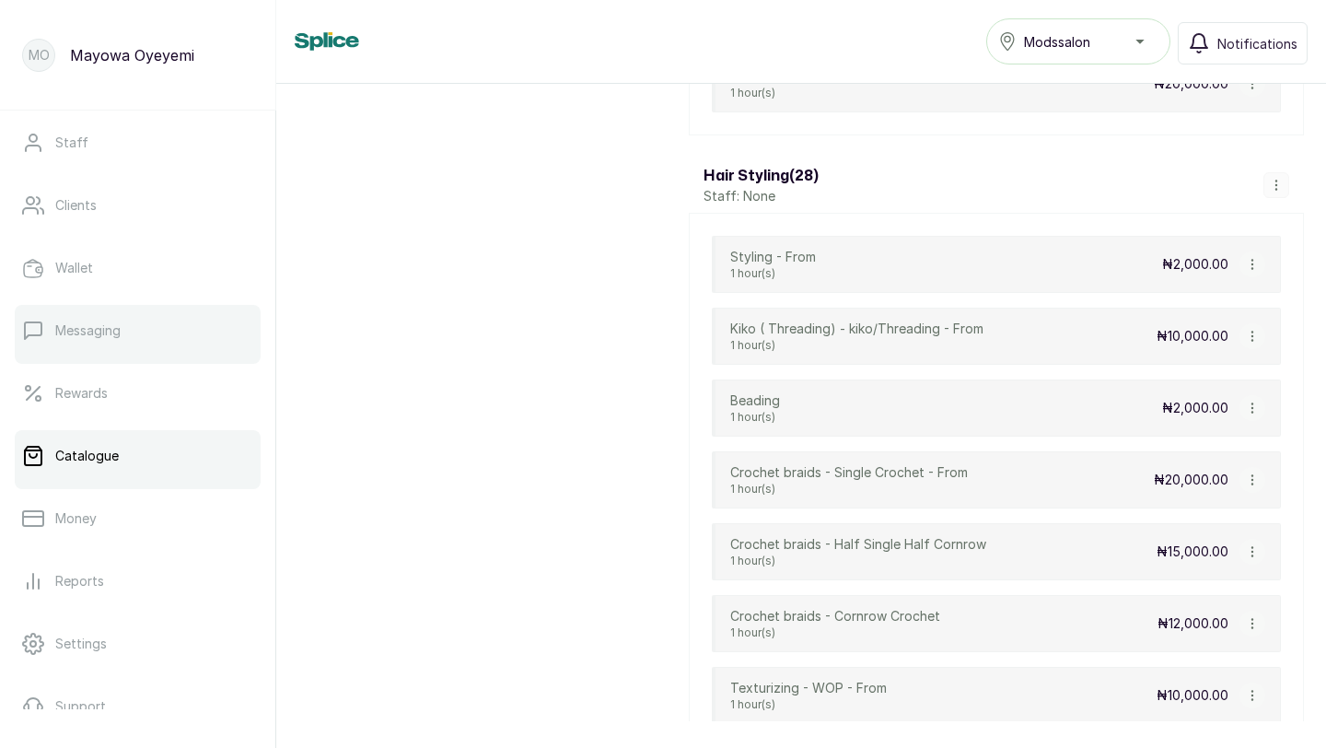
scroll to position [289, 0]
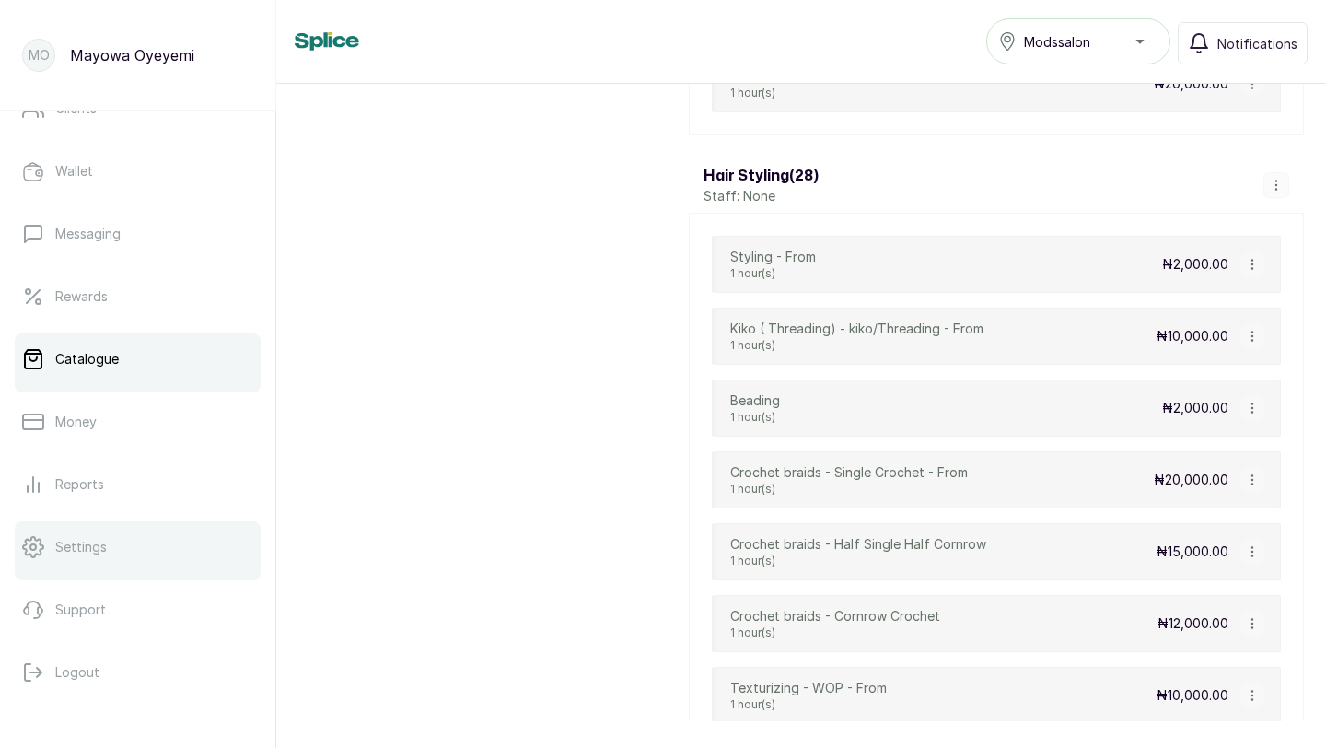
click at [112, 548] on link "Settings" at bounding box center [138, 547] width 246 height 52
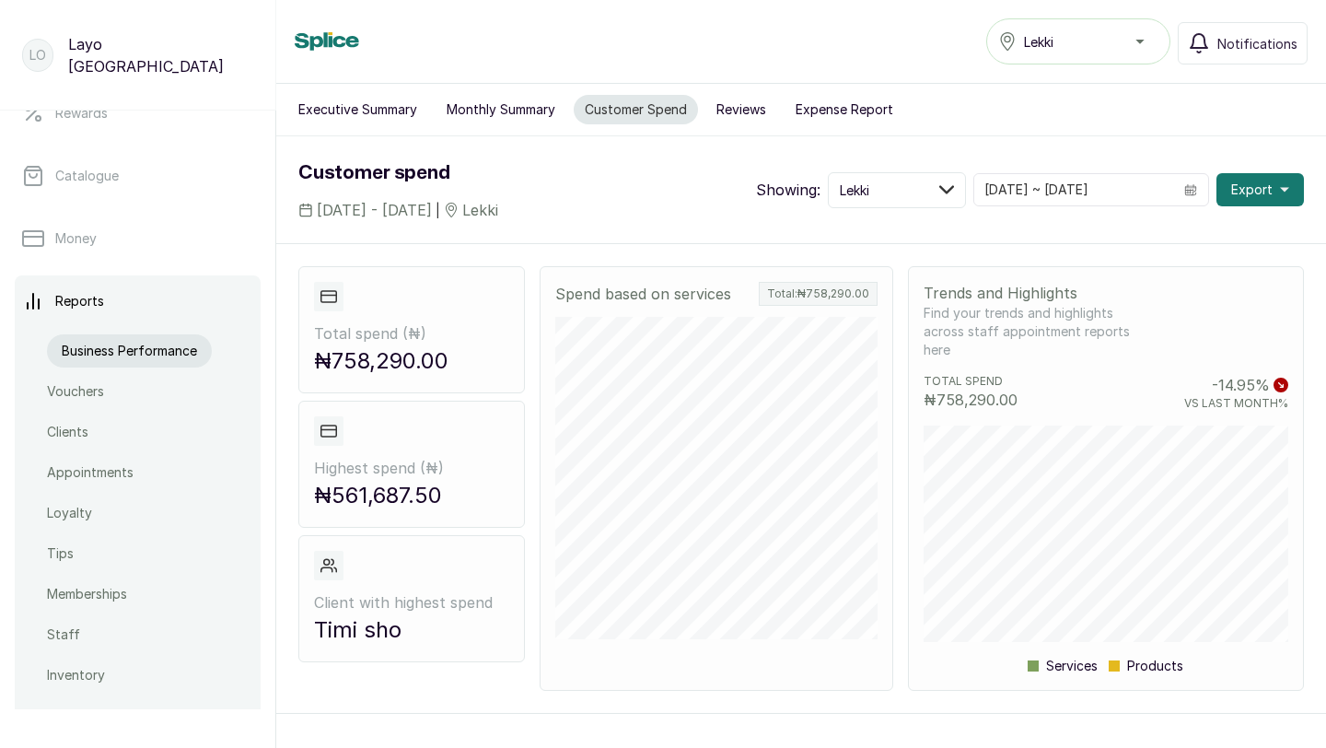
scroll to position [481, 0]
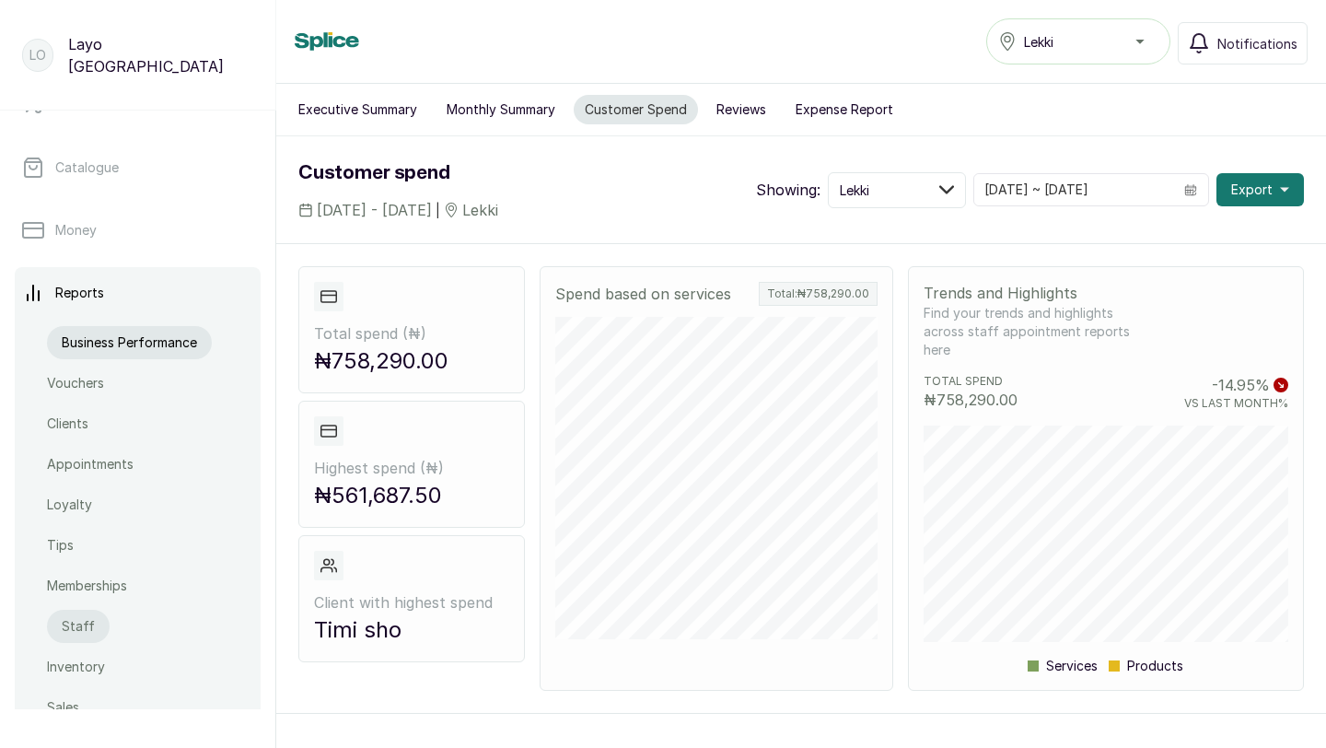
click at [73, 621] on p "Staff" at bounding box center [78, 626] width 33 height 18
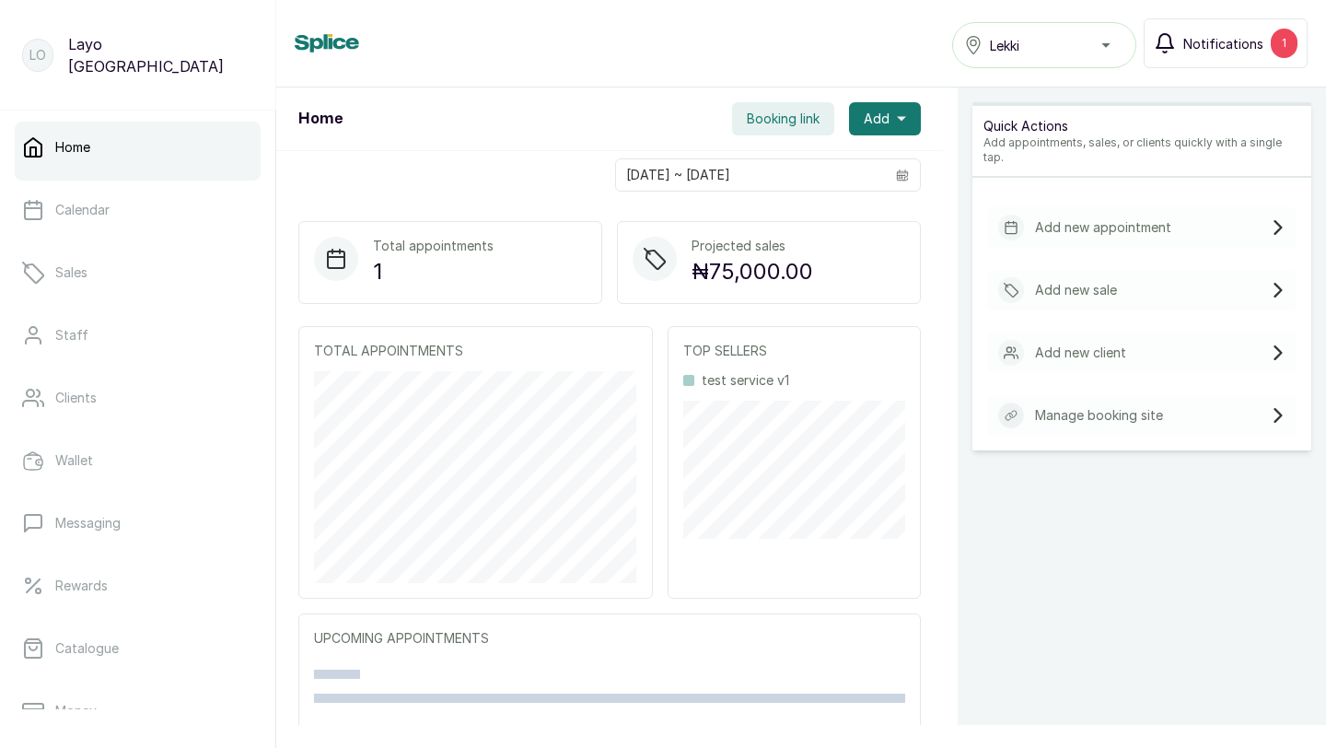
click at [1254, 46] on span "Notifications" at bounding box center [1224, 43] width 80 height 19
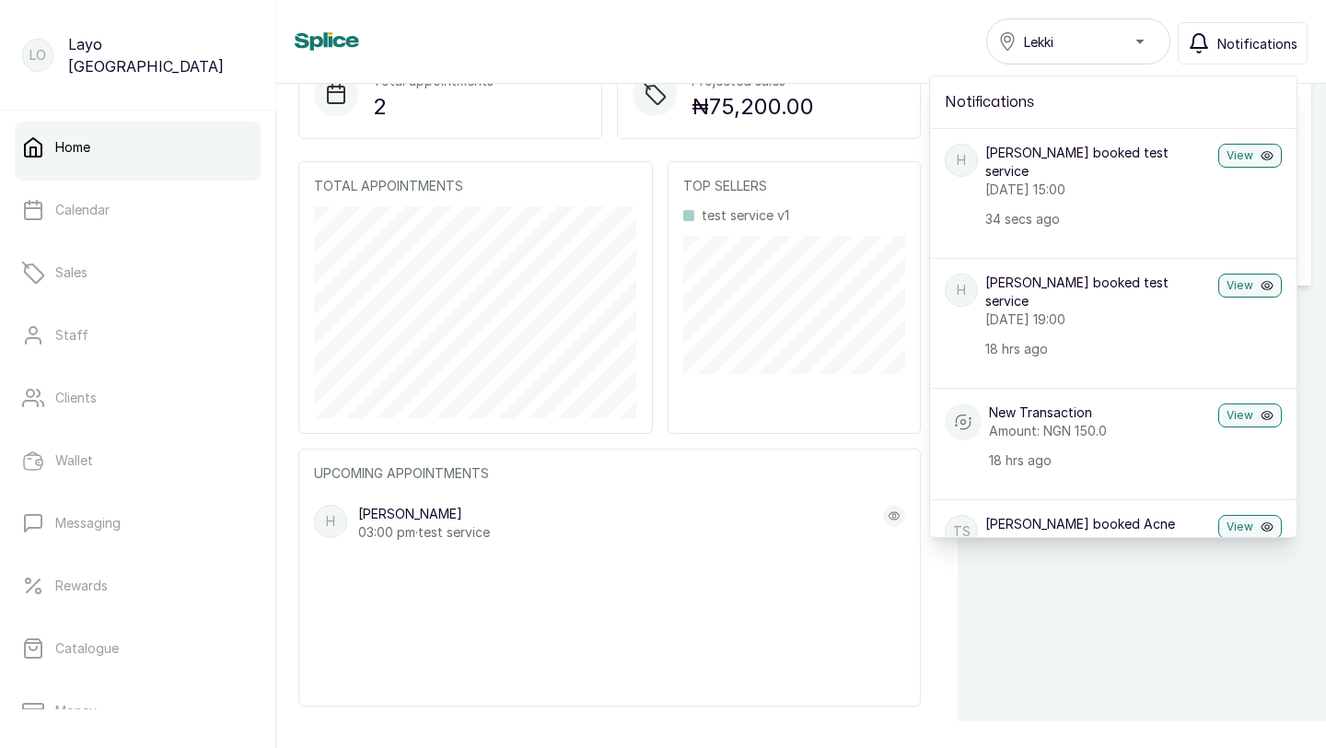
scroll to position [162, 0]
click at [899, 516] on rect at bounding box center [893, 514] width 21 height 21
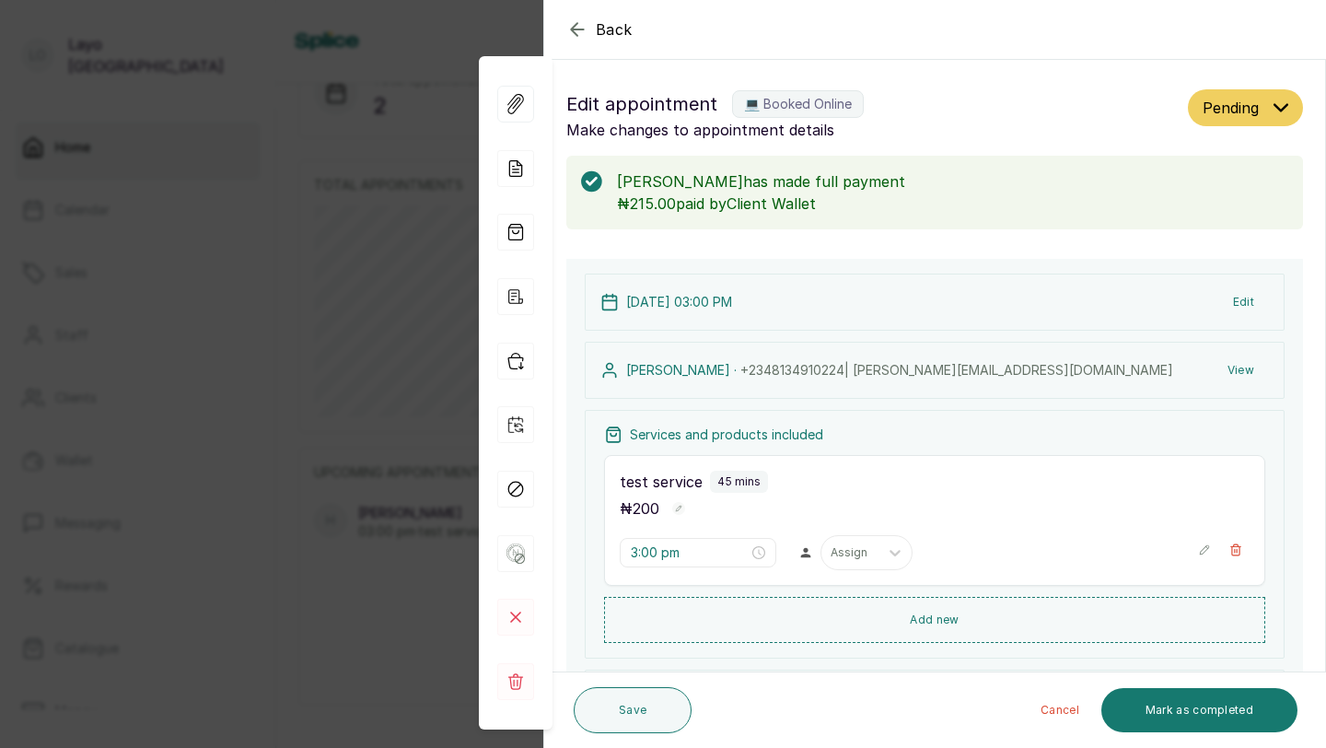
click at [580, 26] on icon "button" at bounding box center [577, 29] width 22 height 22
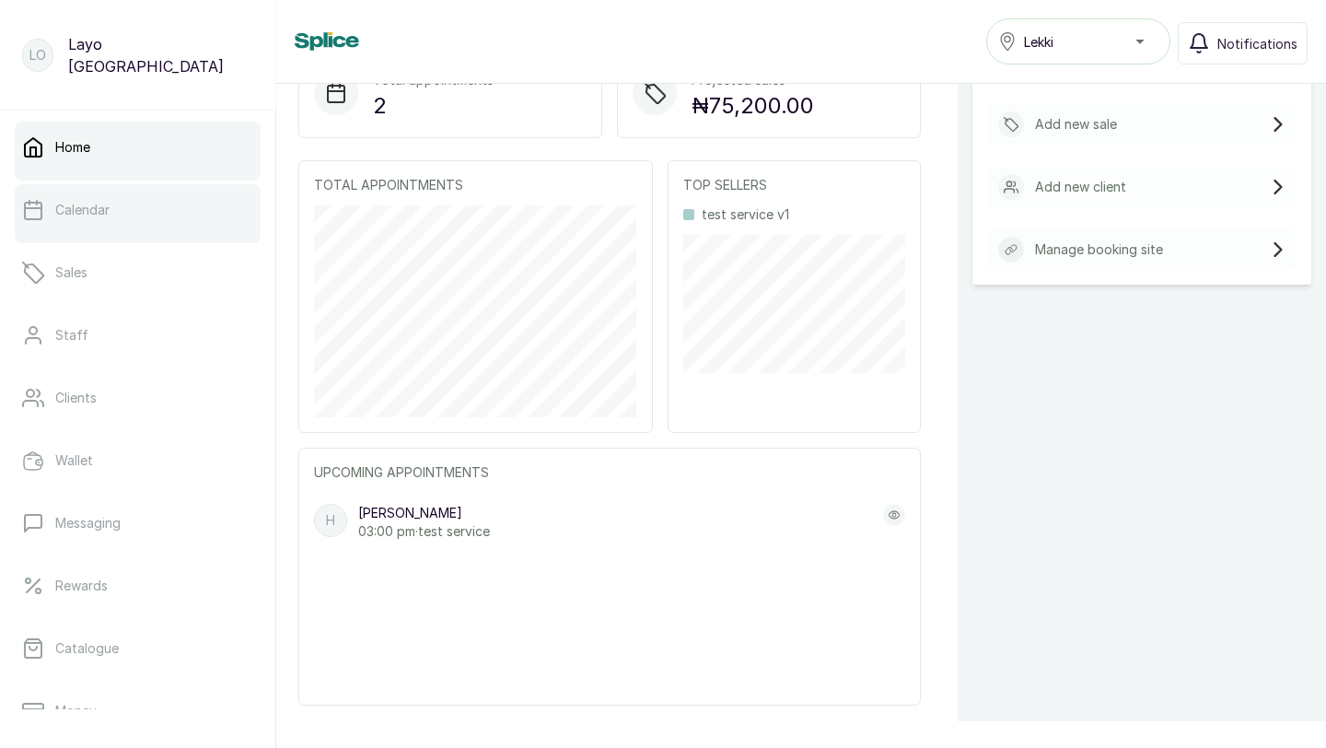
click at [93, 211] on p "Calendar" at bounding box center [82, 210] width 54 height 18
